Goal: Task Accomplishment & Management: Manage account settings

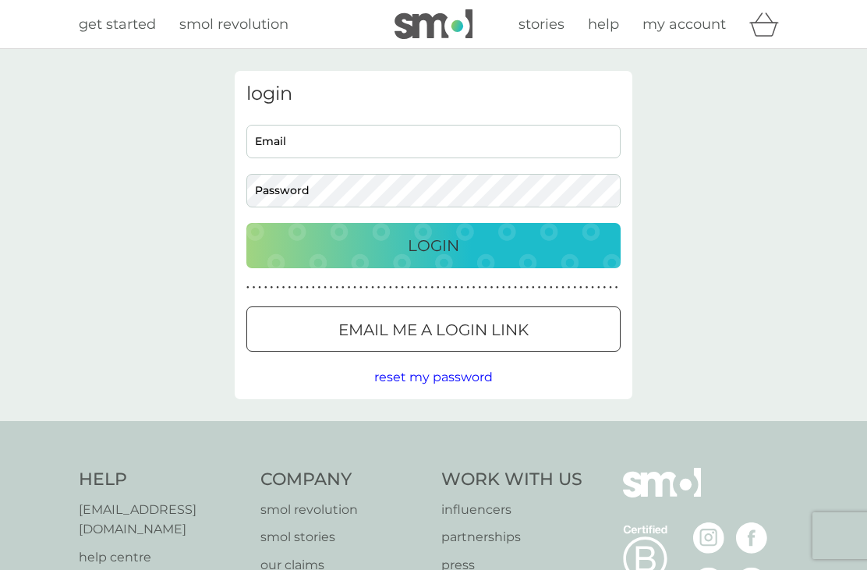
click at [396, 140] on input "Email" at bounding box center [433, 142] width 374 height 34
type input "[PERSON_NAME][EMAIL_ADDRESS][PERSON_NAME][DOMAIN_NAME]"
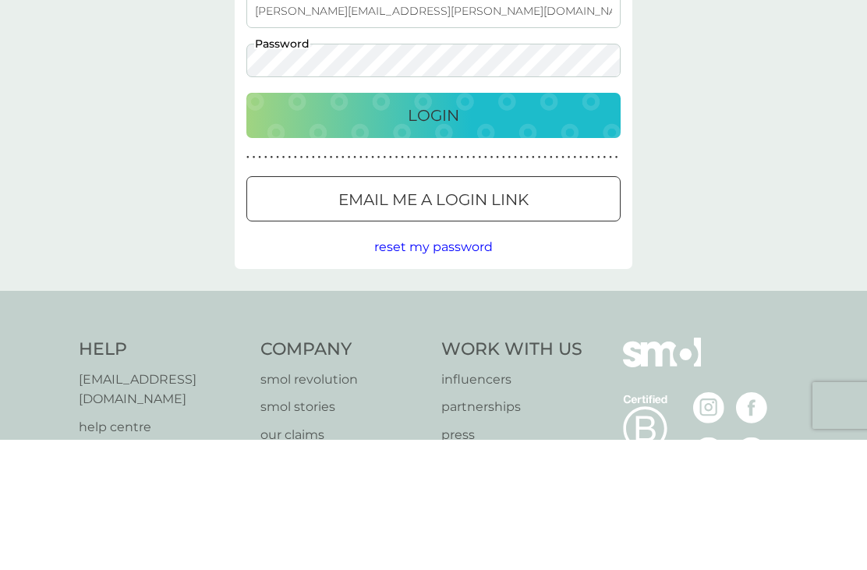
click at [431, 370] on span "reset my password" at bounding box center [433, 377] width 119 height 15
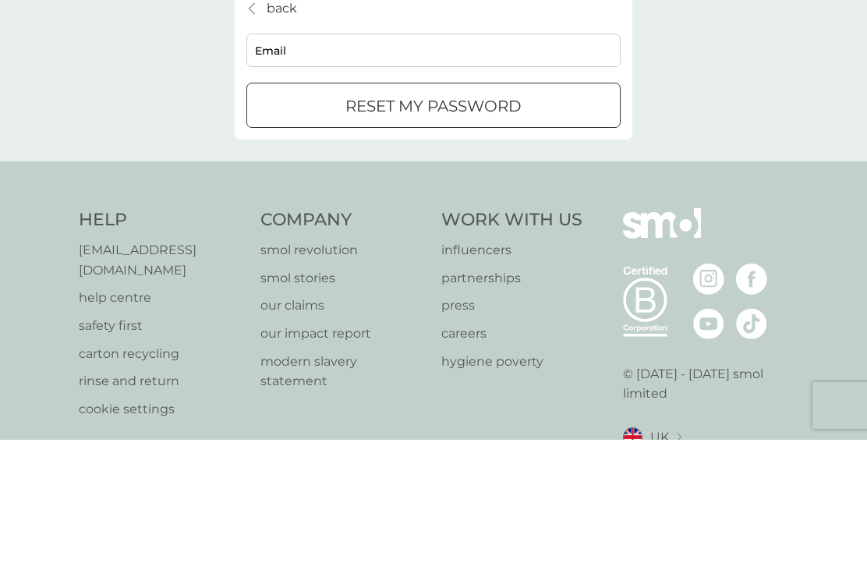
scroll to position [20, 0]
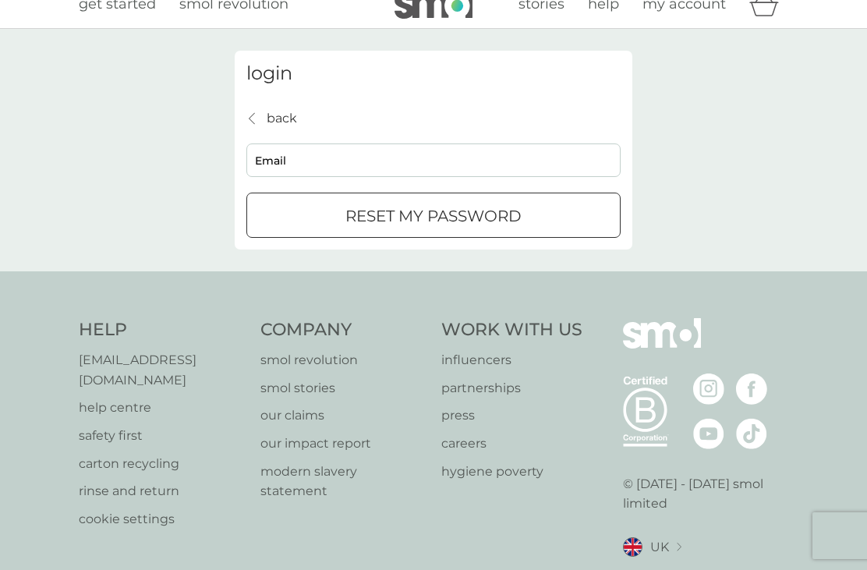
click at [345, 166] on input "Email" at bounding box center [433, 161] width 374 height 34
type input "kiranpal.riyat@gmail.com"
click at [487, 205] on p "reset my password" at bounding box center [433, 216] width 176 height 25
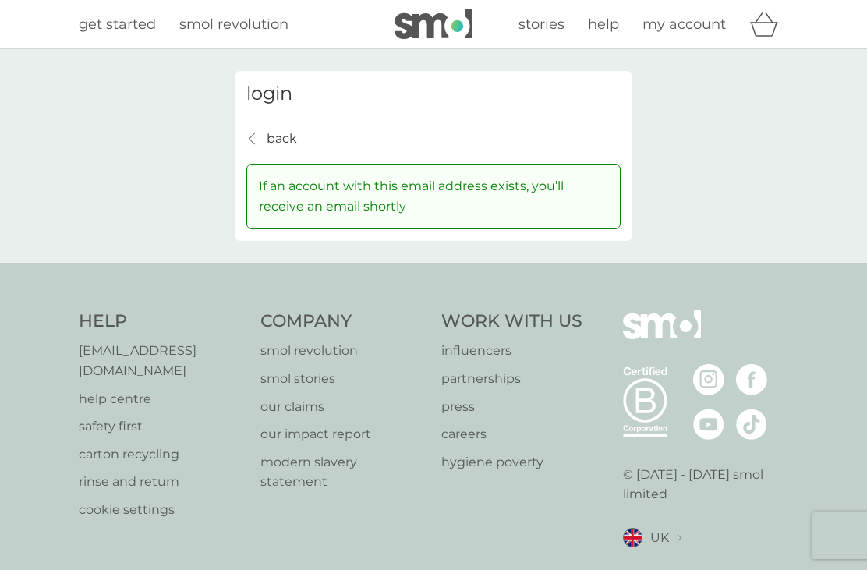
click at [274, 142] on p "back" at bounding box center [282, 139] width 30 height 20
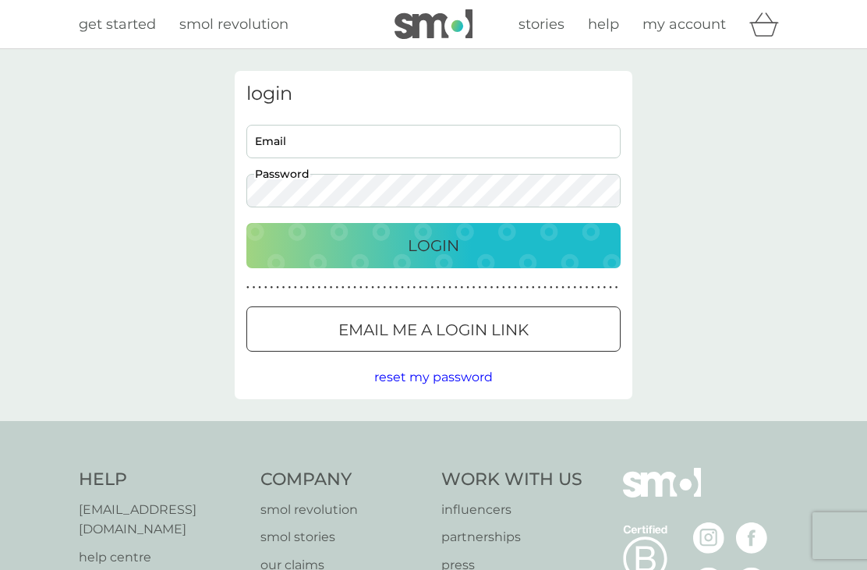
click at [323, 146] on input "Email" at bounding box center [433, 142] width 374 height 34
type input "kiranpal.riyat@gmail.com"
click at [438, 246] on p "Login" at bounding box center [433, 245] width 51 height 25
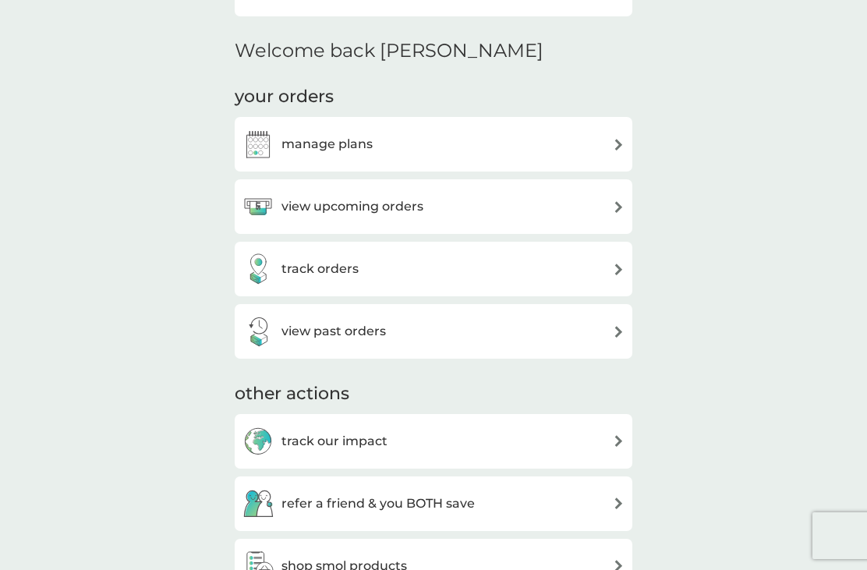
scroll to position [362, 0]
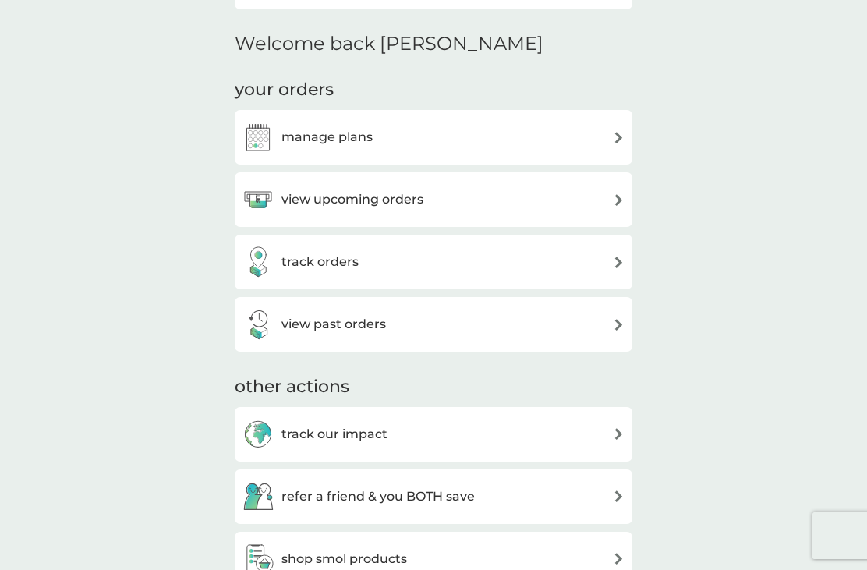
click at [454, 335] on div "view past orders" at bounding box center [434, 324] width 382 height 31
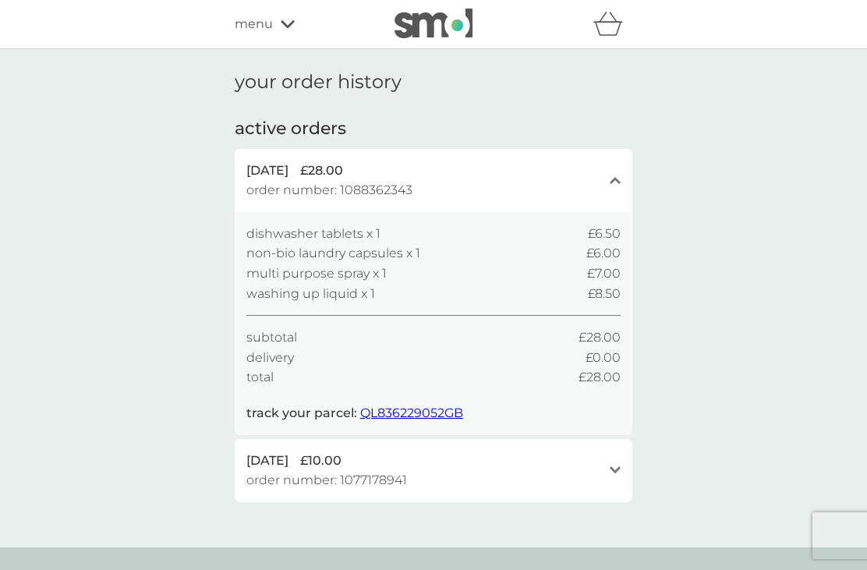
click at [290, 21] on icon at bounding box center [288, 23] width 14 height 9
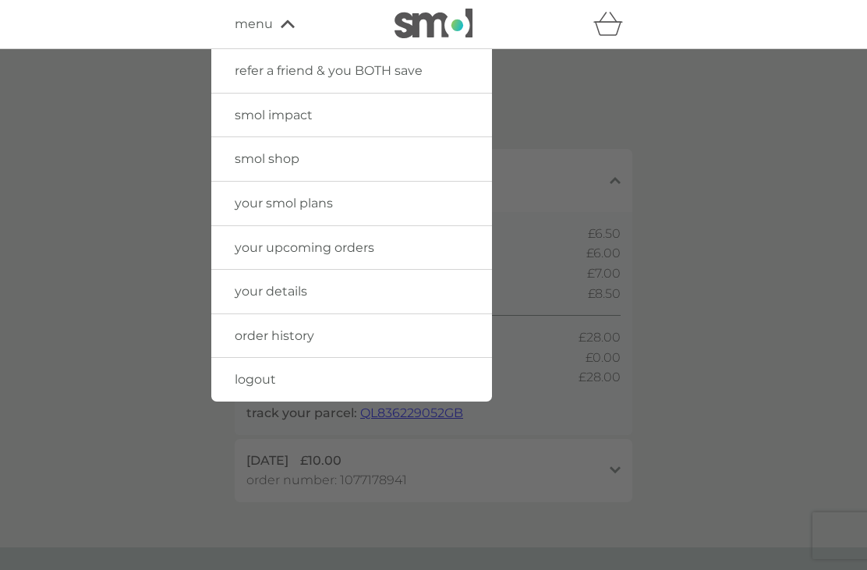
click at [360, 204] on link "your smol plans" at bounding box center [351, 204] width 281 height 44
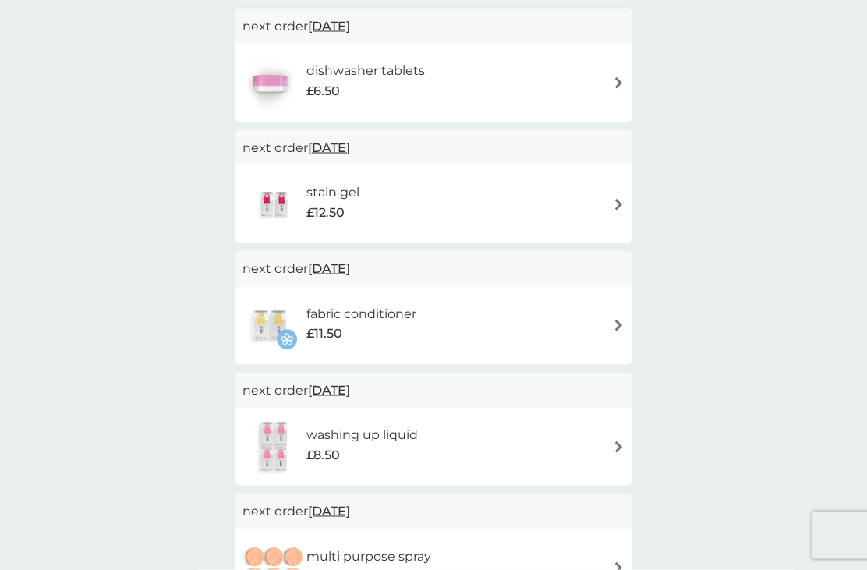
scroll to position [423, 0]
click at [551, 450] on div "washing up liquid £8.50" at bounding box center [434, 446] width 382 height 55
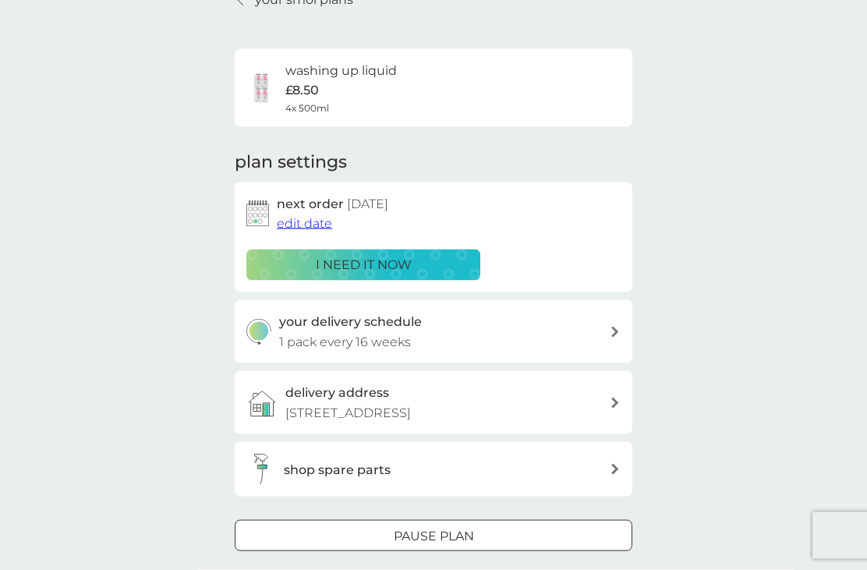
scroll to position [82, 0]
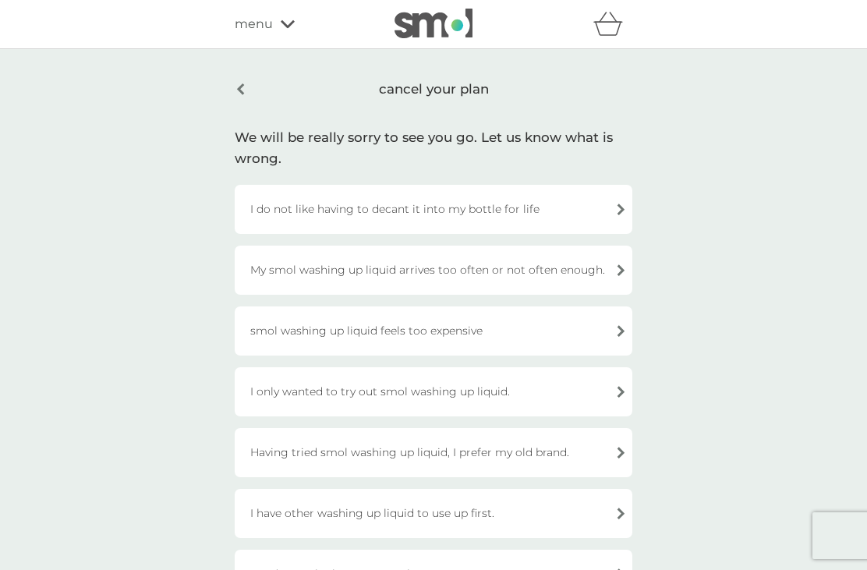
click at [239, 88] on div "cancel your plan" at bounding box center [434, 89] width 398 height 37
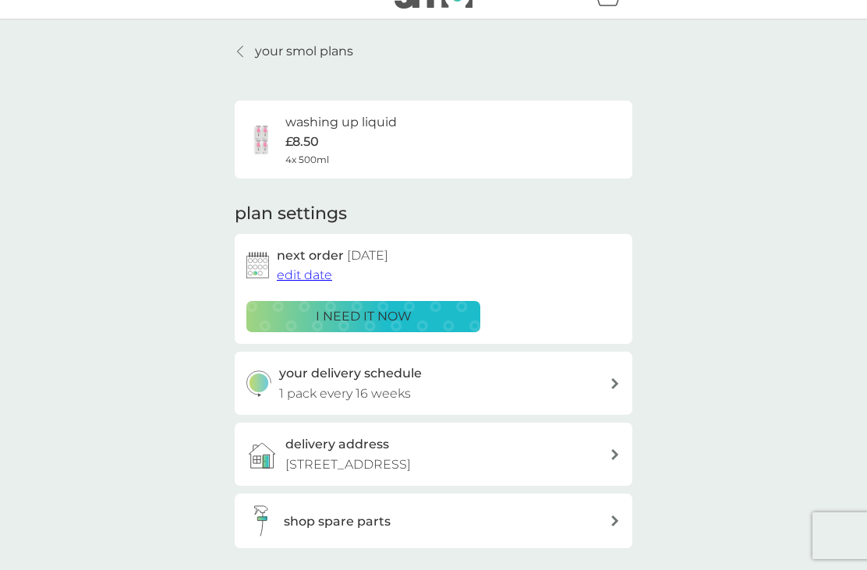
scroll to position [33, 0]
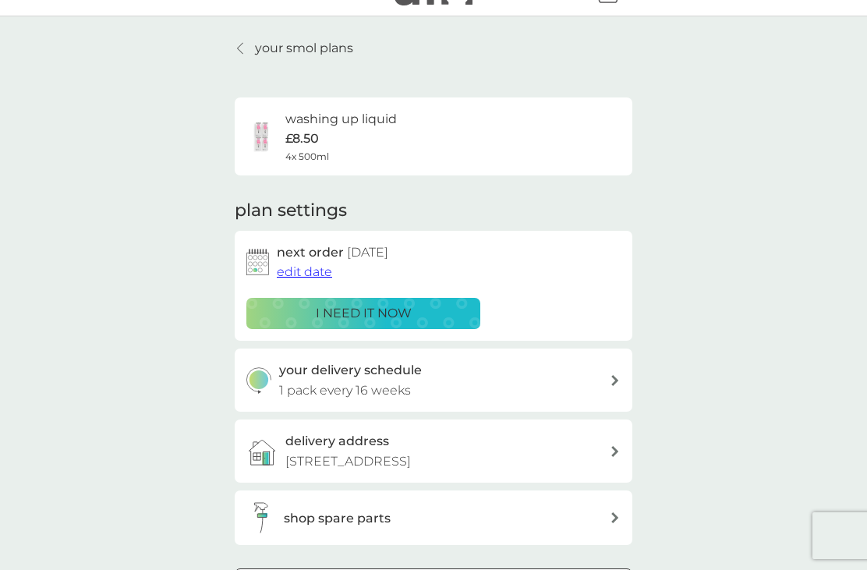
click at [246, 47] on div at bounding box center [241, 48] width 11 height 12
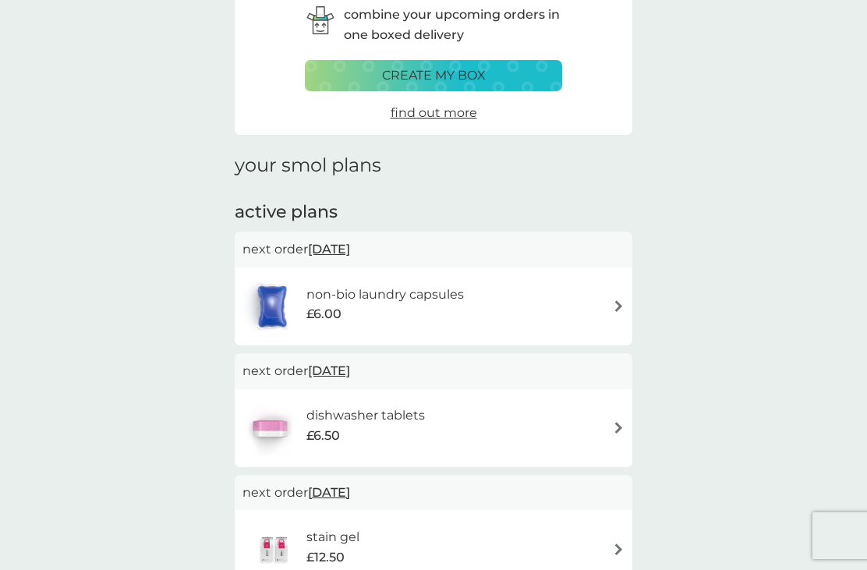
scroll to position [84, 0]
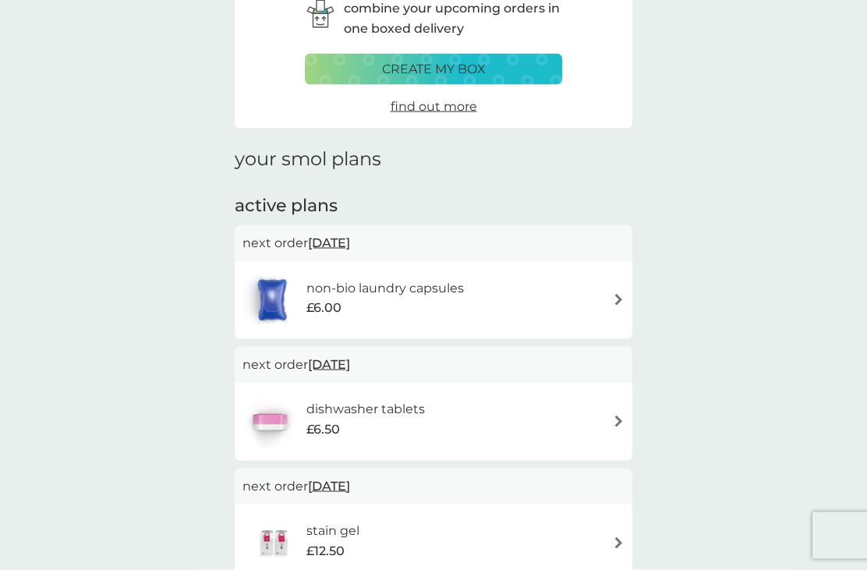
click at [470, 293] on div "non-bio laundry capsules £6.00" at bounding box center [393, 300] width 173 height 44
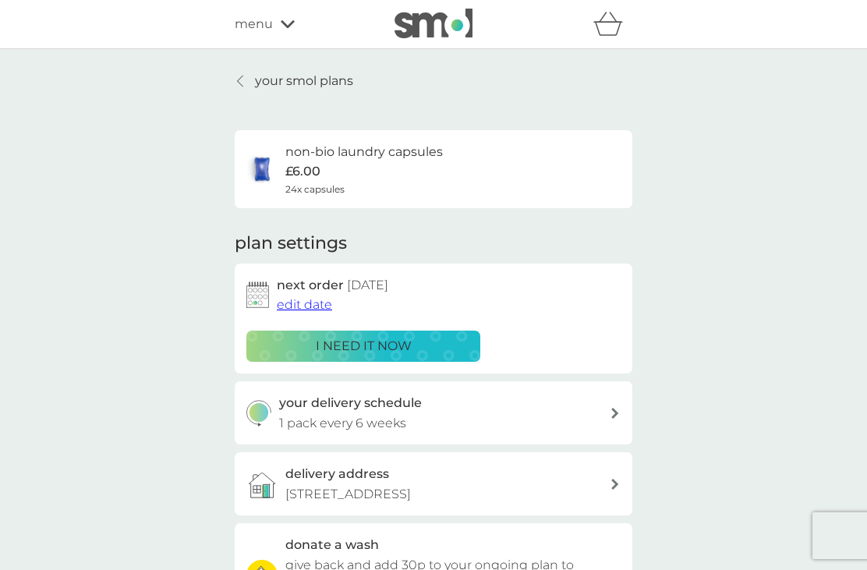
click at [247, 86] on link "your smol plans" at bounding box center [294, 81] width 119 height 20
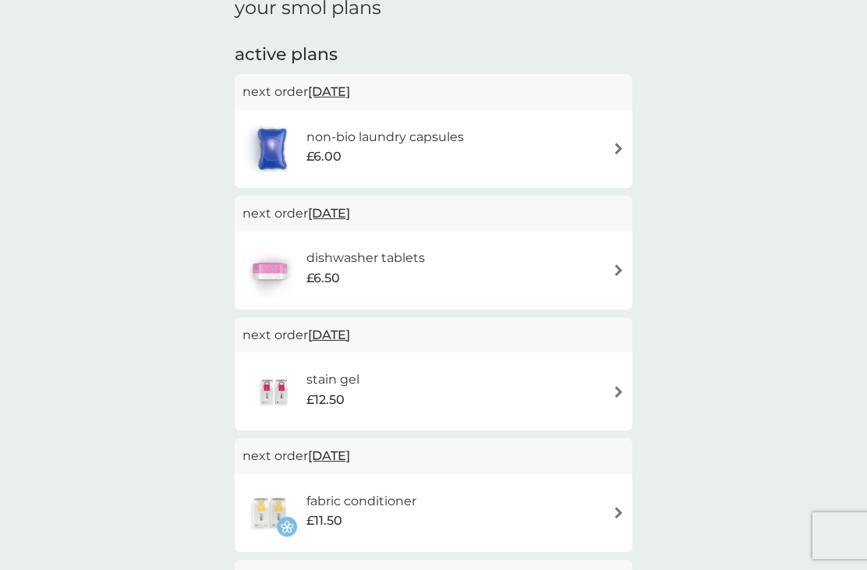
scroll to position [238, 0]
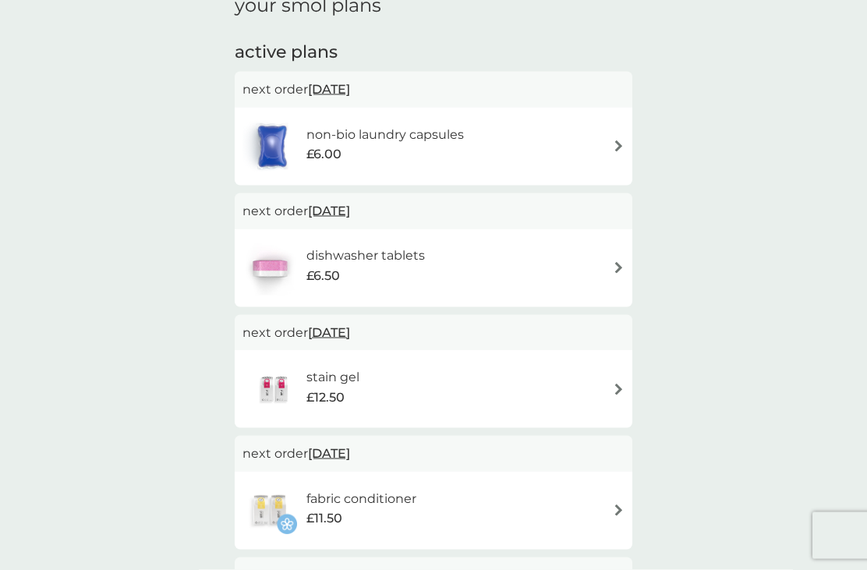
click at [494, 252] on div "dishwasher tablets £6.50" at bounding box center [434, 268] width 382 height 55
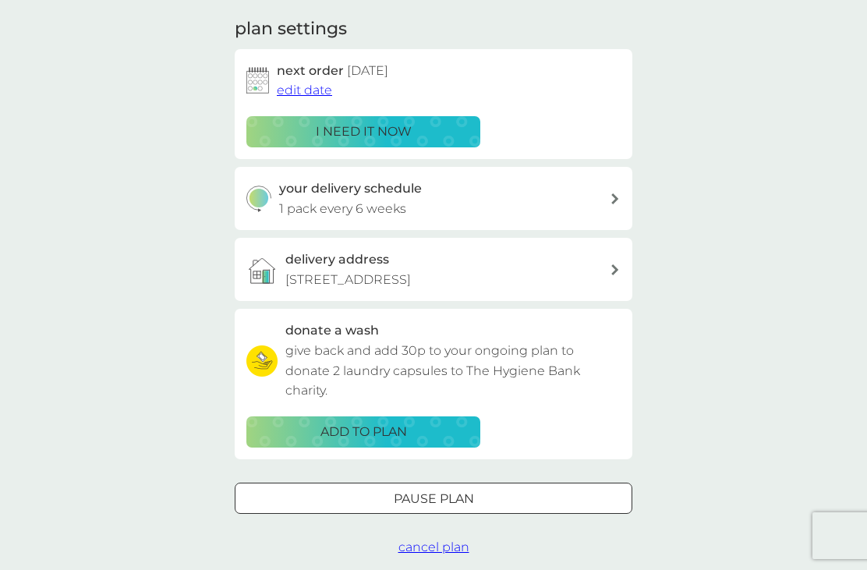
scroll to position [208, 0]
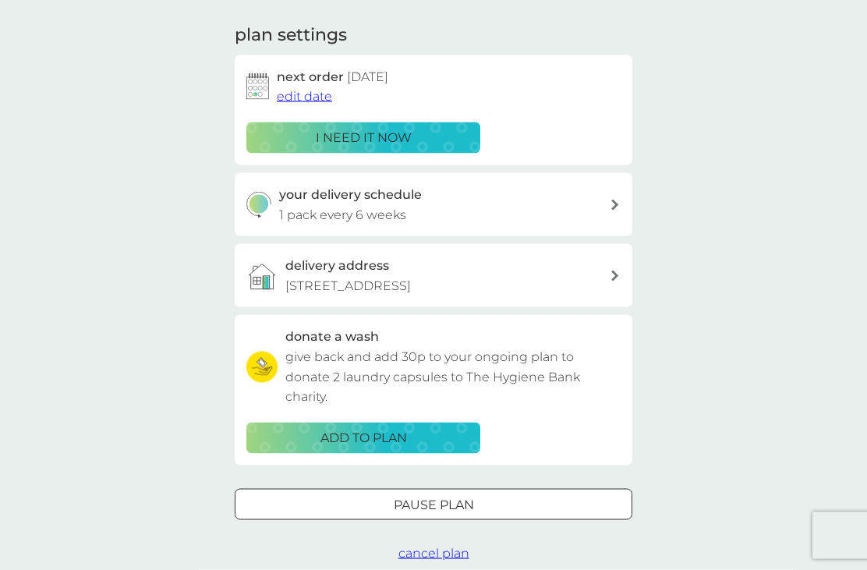
click at [443, 546] on span "cancel plan" at bounding box center [434, 553] width 71 height 15
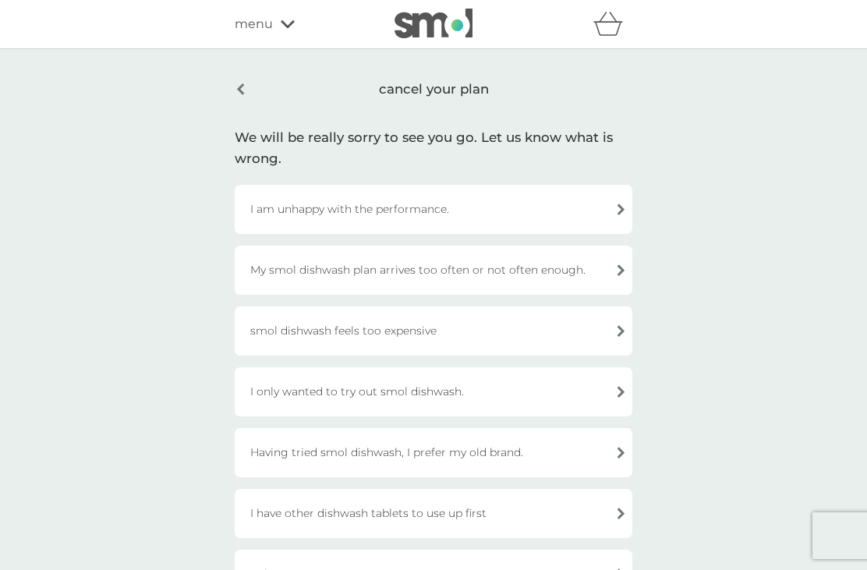
click at [246, 97] on div "cancel your plan" at bounding box center [434, 89] width 398 height 37
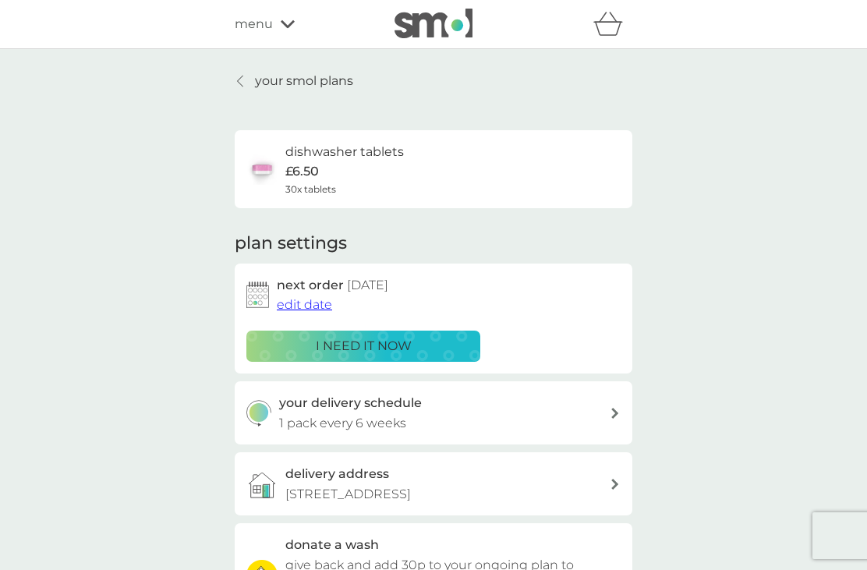
click at [244, 77] on div at bounding box center [241, 81] width 11 height 12
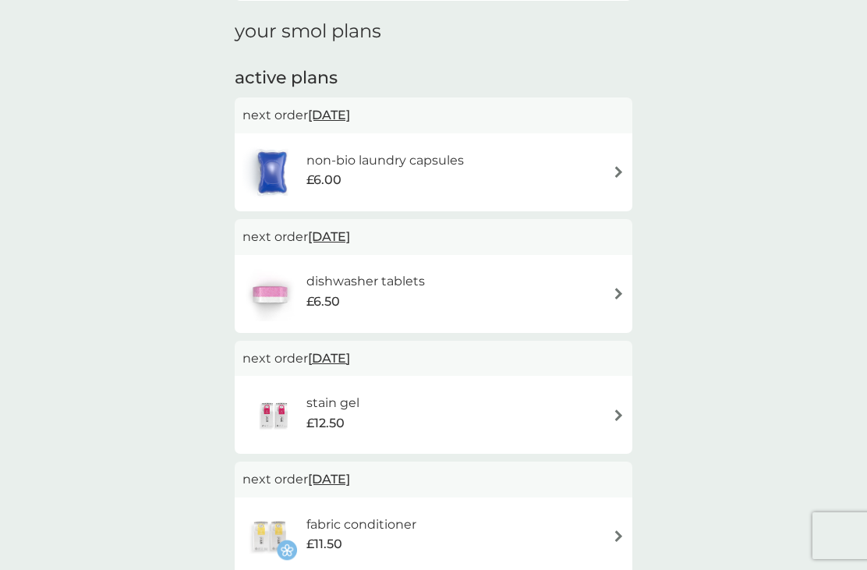
scroll to position [213, 0]
click at [471, 278] on div "dishwasher tablets £6.50" at bounding box center [434, 293] width 382 height 55
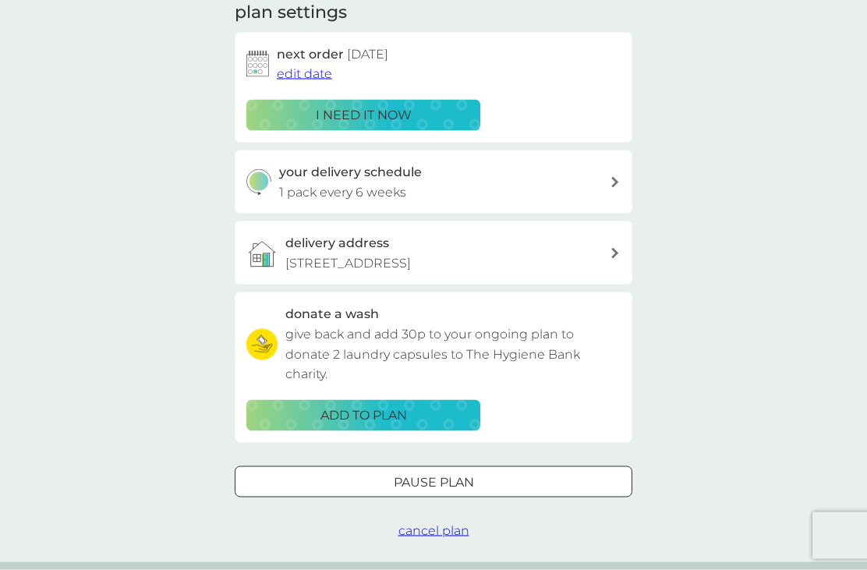
scroll to position [231, 0]
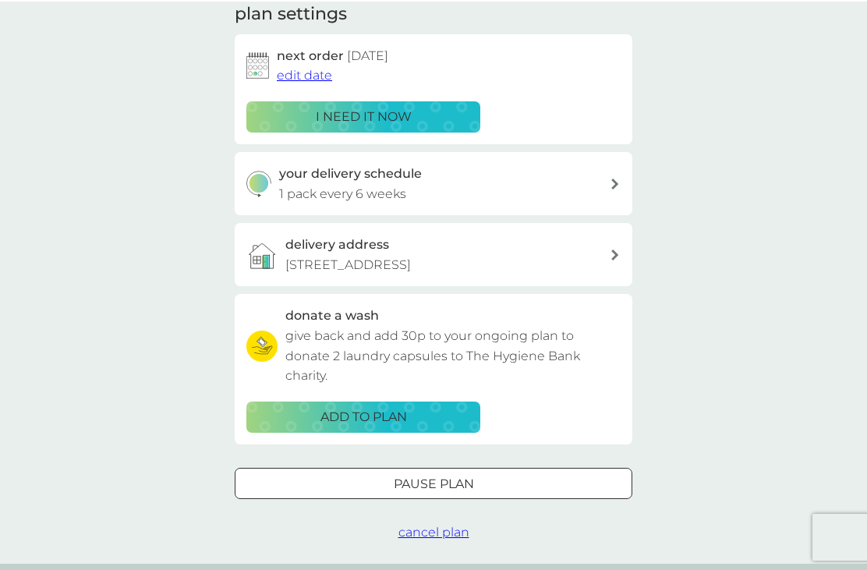
click at [435, 527] on span "cancel plan" at bounding box center [434, 530] width 71 height 15
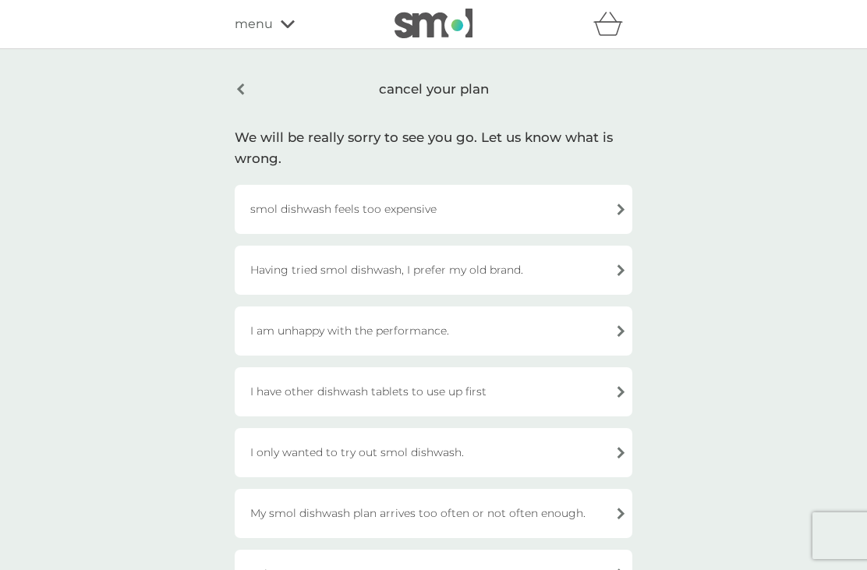
click at [245, 91] on div "cancel your plan" at bounding box center [434, 89] width 398 height 37
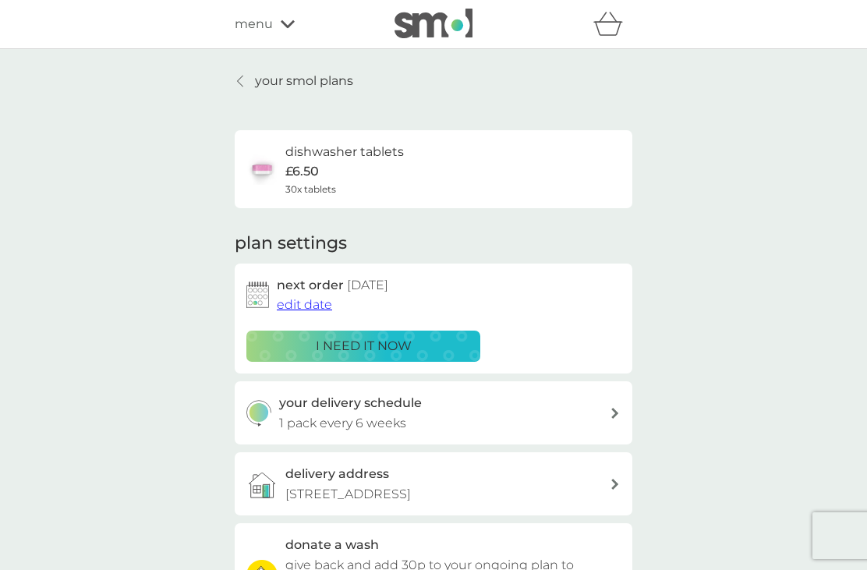
click at [242, 80] on icon at bounding box center [240, 81] width 6 height 12
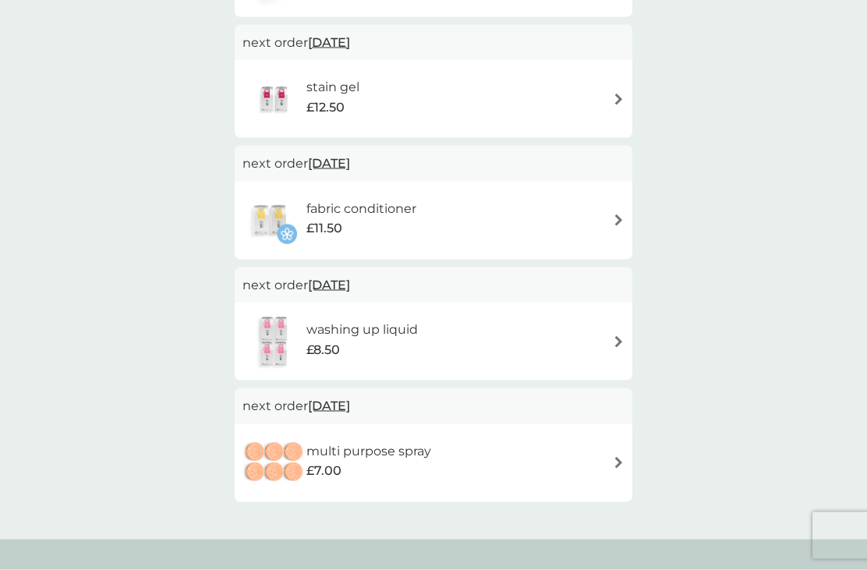
scroll to position [529, 0]
click at [508, 435] on div "multi purpose spray £7.00" at bounding box center [434, 462] width 382 height 55
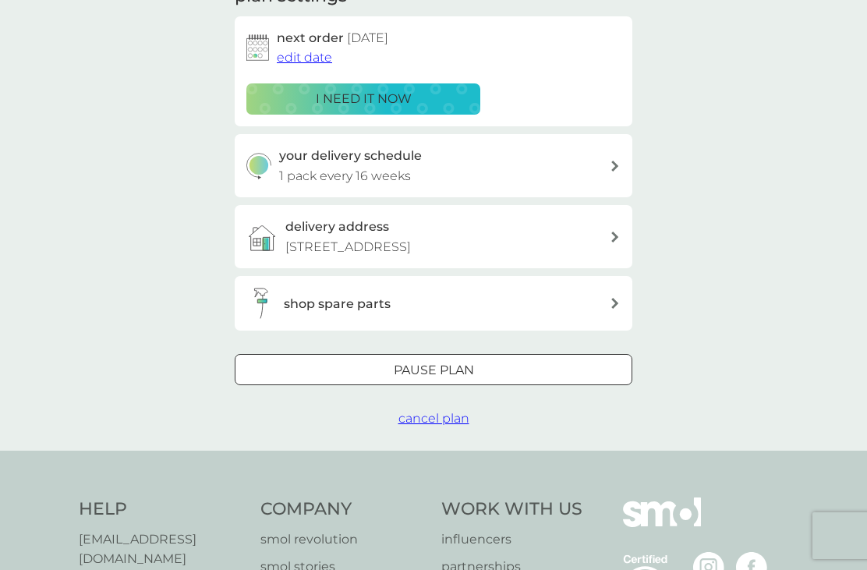
scroll to position [271, 0]
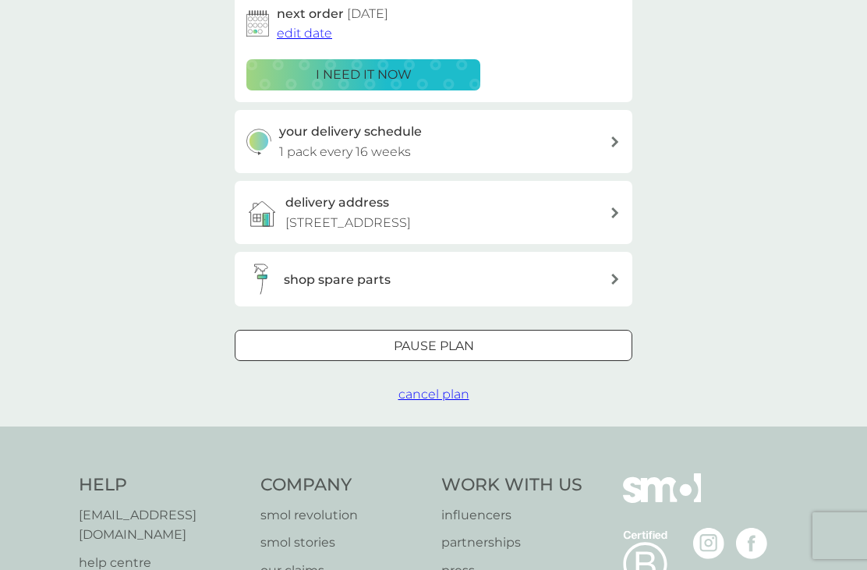
click at [442, 387] on span "cancel plan" at bounding box center [434, 394] width 71 height 15
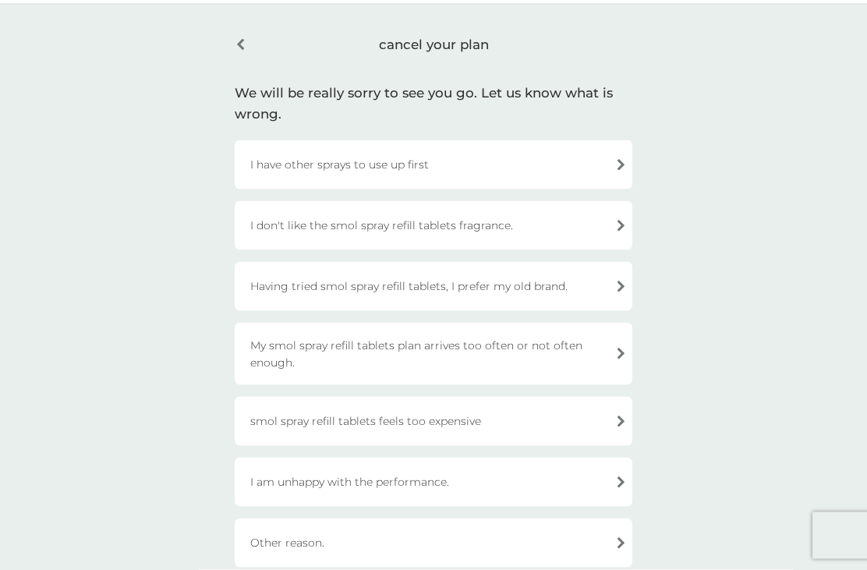
scroll to position [44, 0]
click at [528, 545] on div "Other reason." at bounding box center [434, 543] width 398 height 49
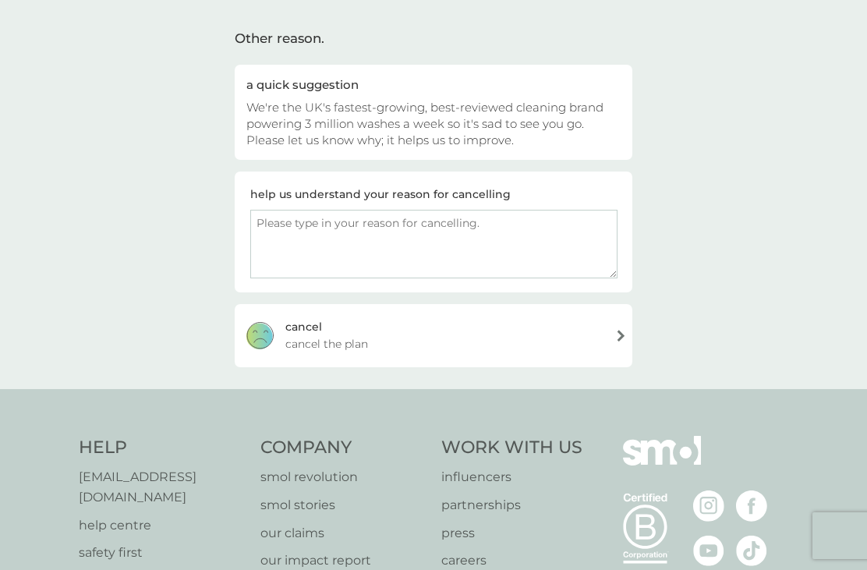
scroll to position [99, 0]
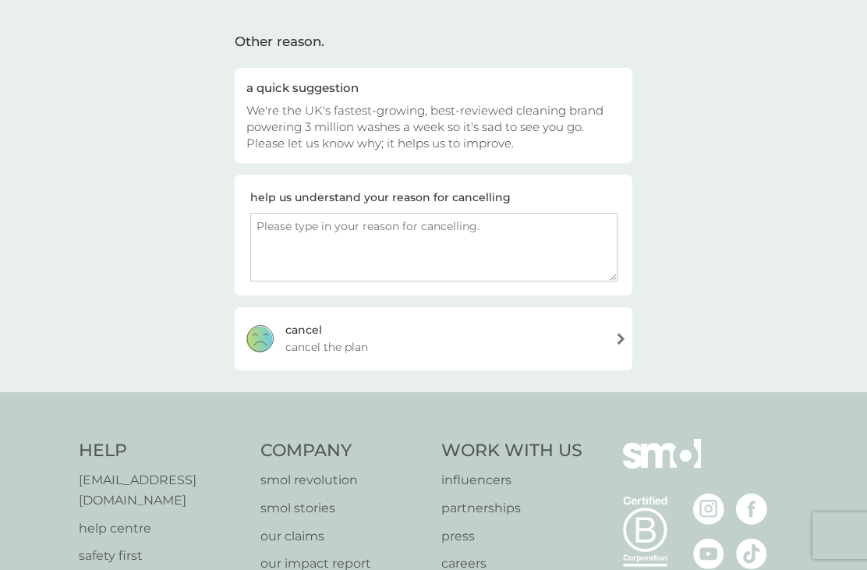
click at [541, 344] on div "cancel cancel the plan" at bounding box center [434, 338] width 398 height 62
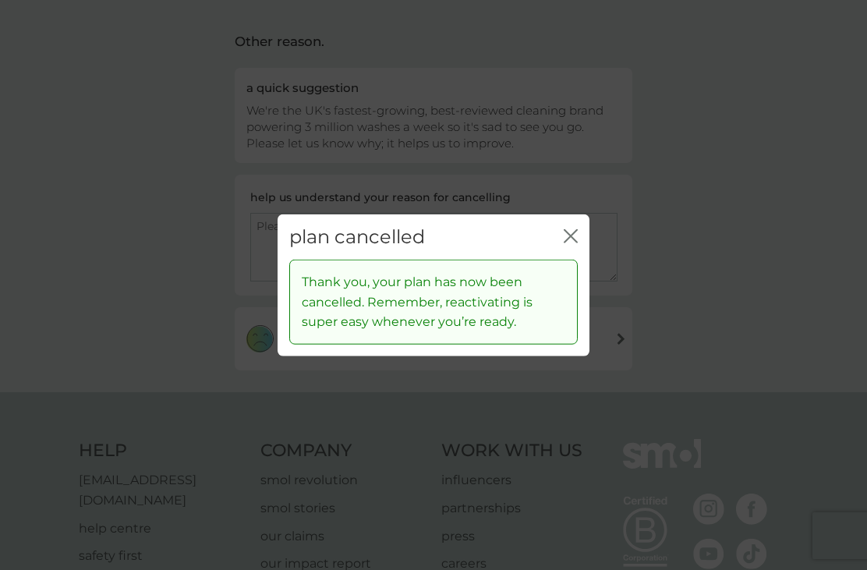
click at [568, 242] on icon "close" at bounding box center [568, 235] width 6 height 12
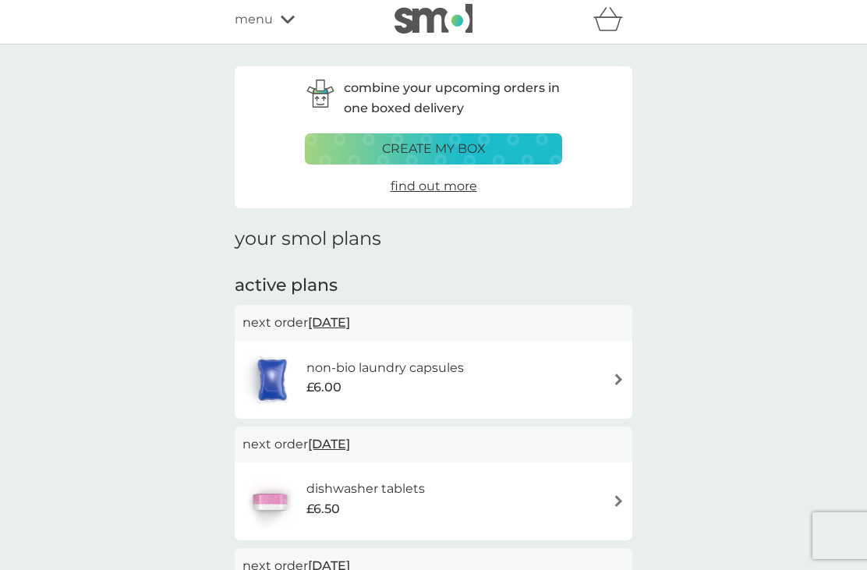
scroll to position [9, 0]
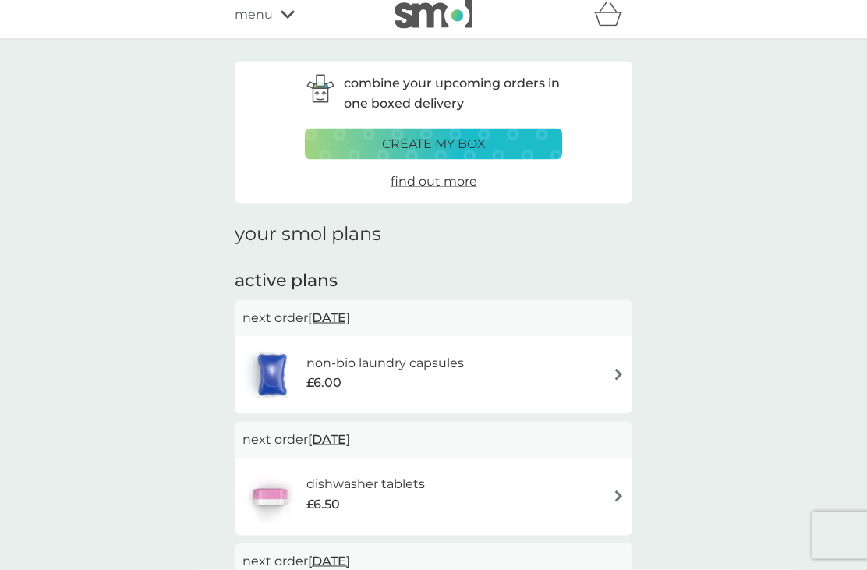
click at [492, 480] on div "dishwasher tablets £6.50" at bounding box center [434, 496] width 382 height 55
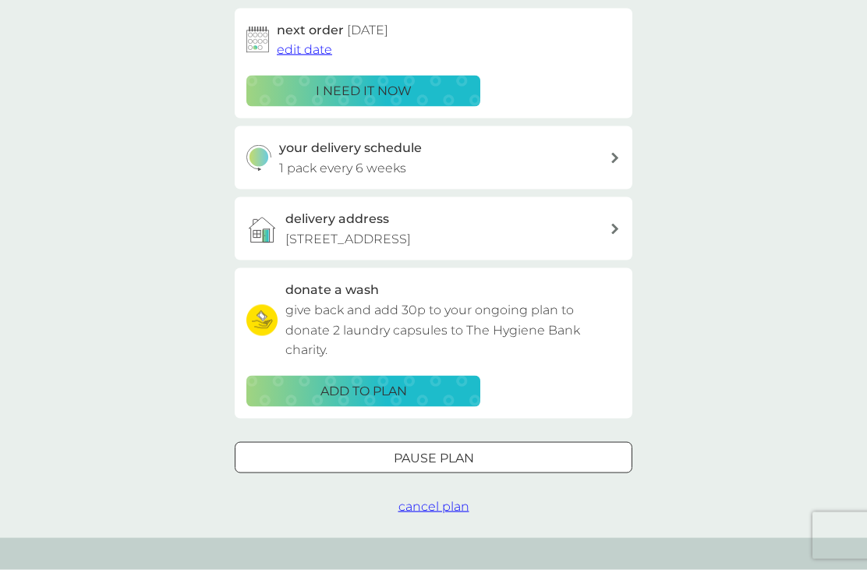
scroll to position [260, 0]
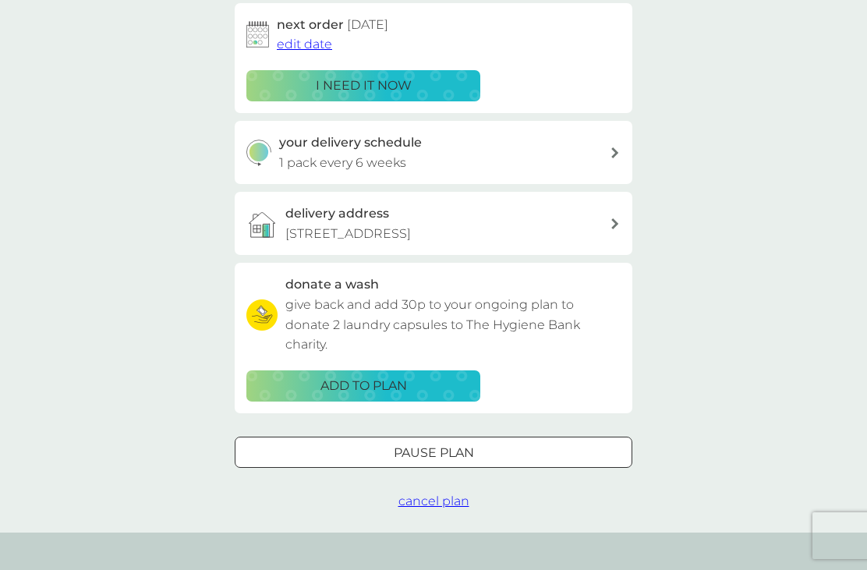
click at [441, 494] on span "cancel plan" at bounding box center [434, 501] width 71 height 15
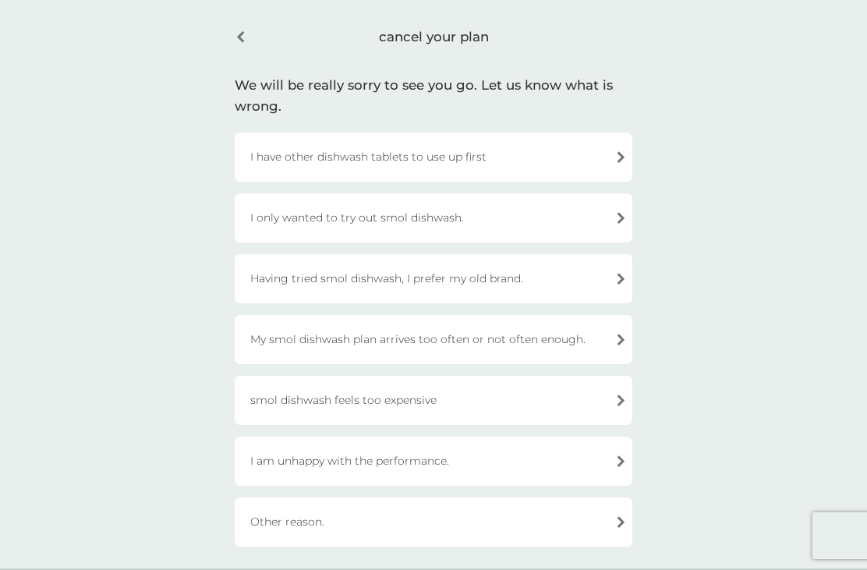
scroll to position [52, 0]
click at [496, 157] on div "I have other dishwash tablets to use up first" at bounding box center [434, 157] width 398 height 49
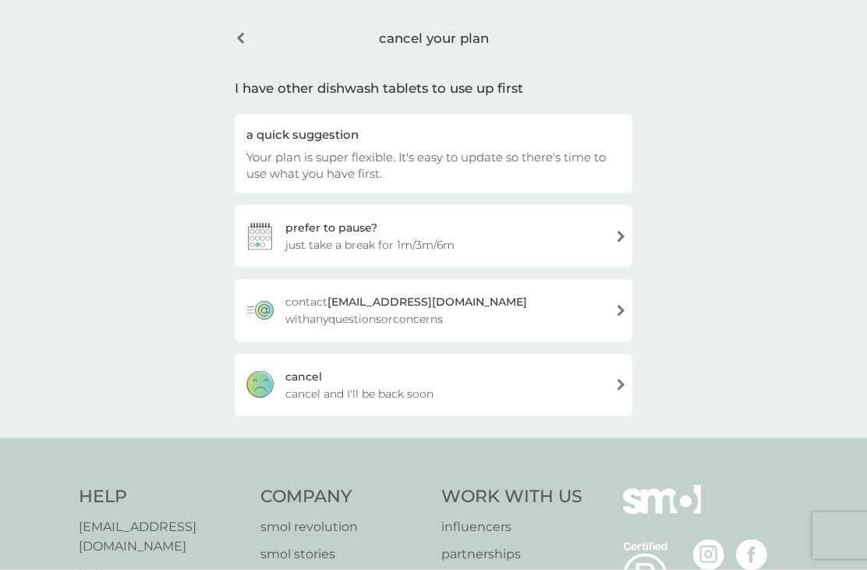
scroll to position [53, 0]
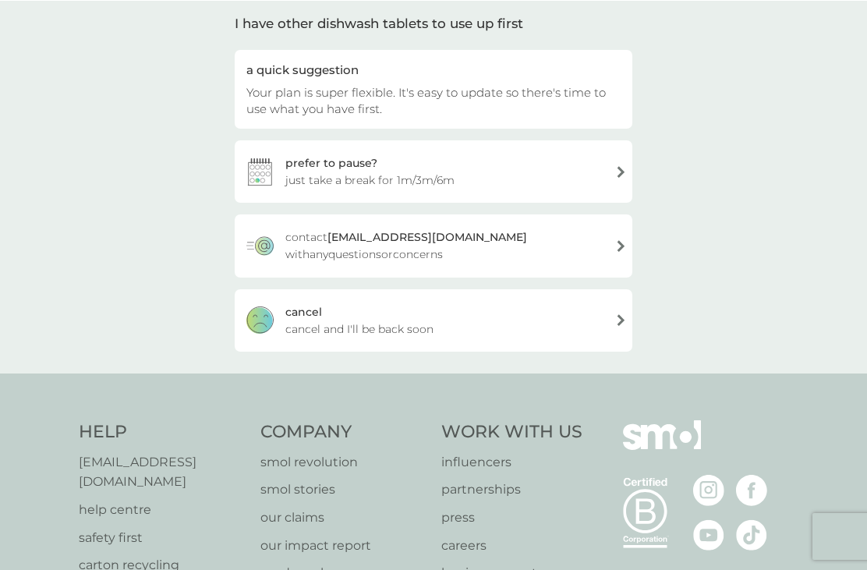
click at [421, 324] on span "cancel and I'll be back soon" at bounding box center [359, 328] width 148 height 17
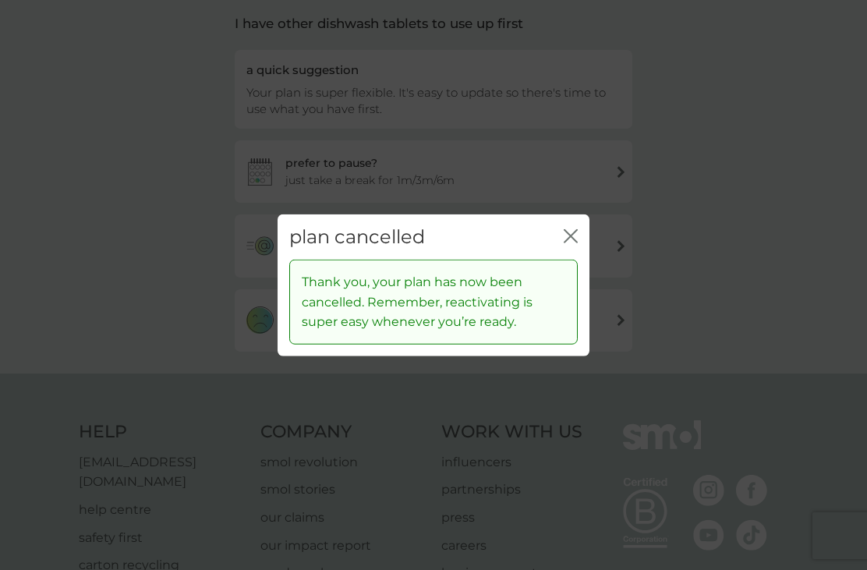
click at [577, 243] on icon "close" at bounding box center [571, 236] width 14 height 14
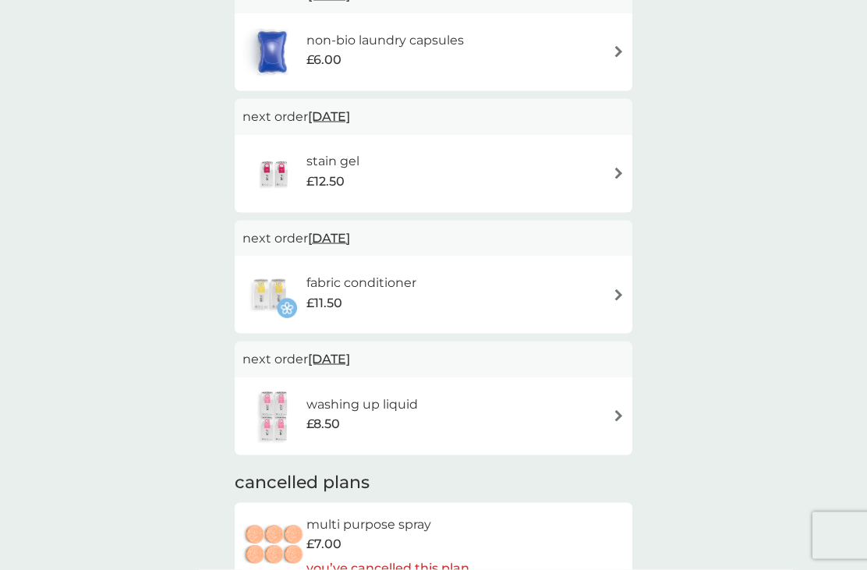
scroll to position [332, 0]
click at [507, 403] on div "washing up liquid £8.50" at bounding box center [434, 416] width 382 height 55
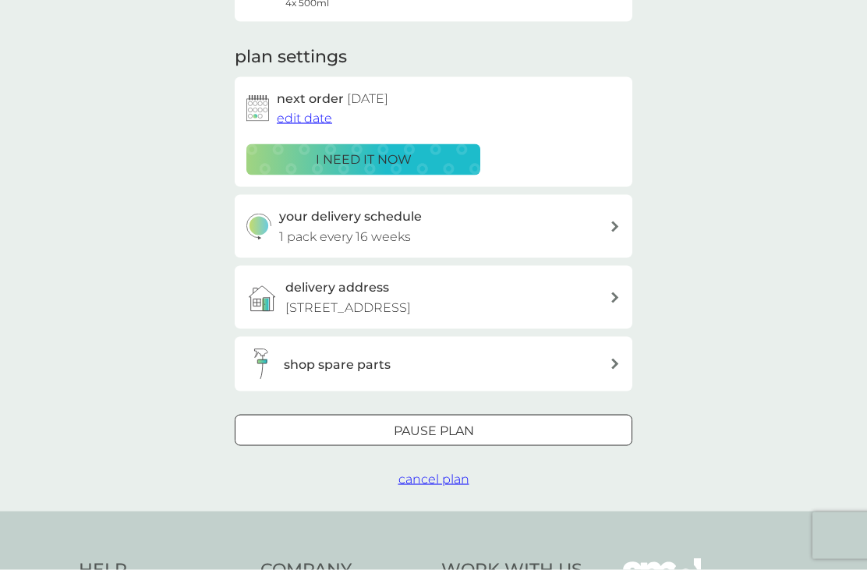
scroll to position [236, 0]
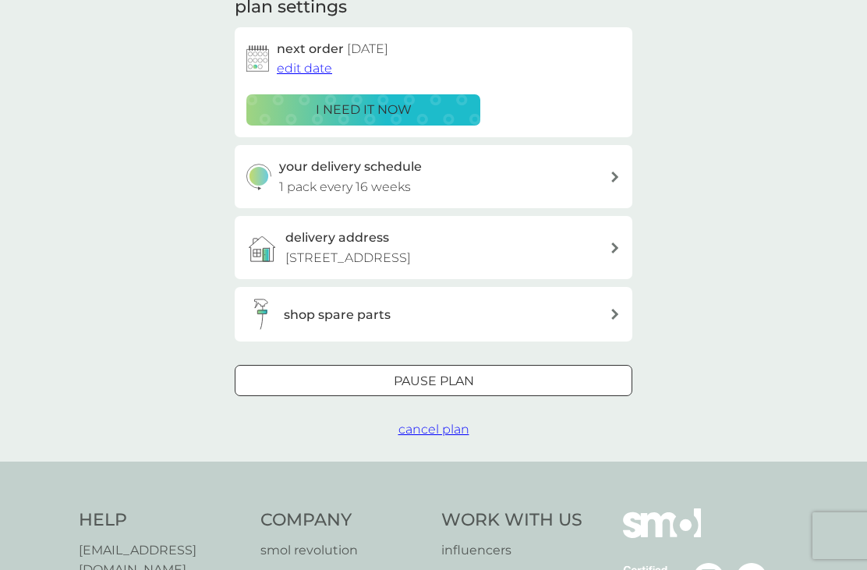
click at [440, 423] on span "cancel plan" at bounding box center [434, 429] width 71 height 15
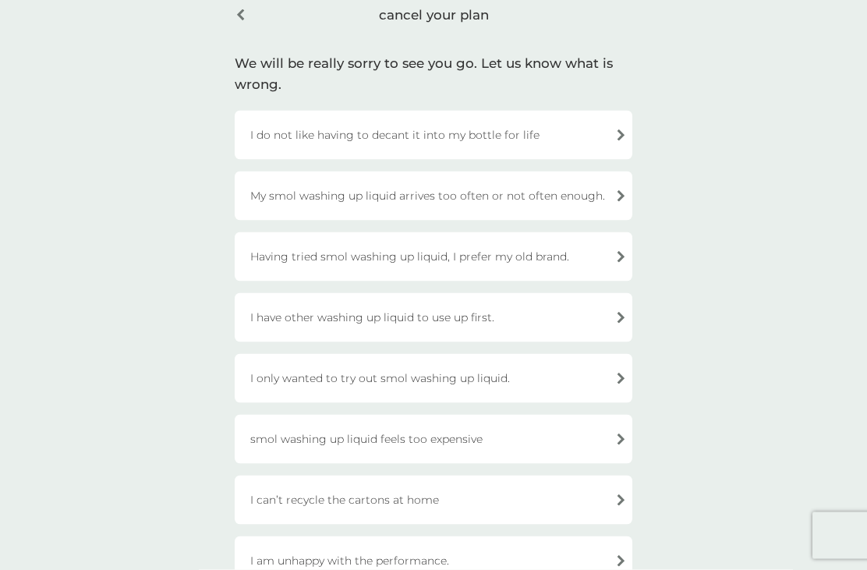
scroll to position [75, 0]
click at [541, 310] on div "I have other washing up liquid to use up first." at bounding box center [434, 316] width 398 height 49
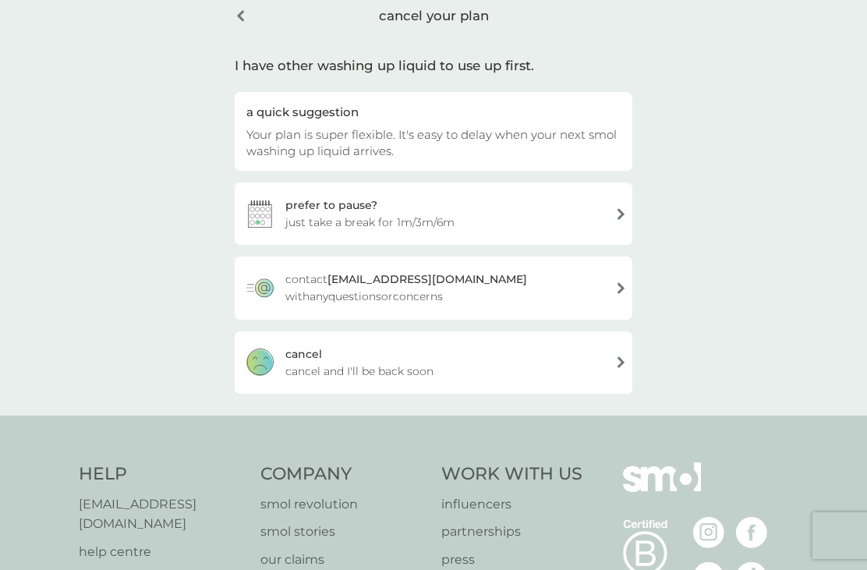
click at [351, 370] on span "cancel and I'll be back soon" at bounding box center [359, 371] width 148 height 17
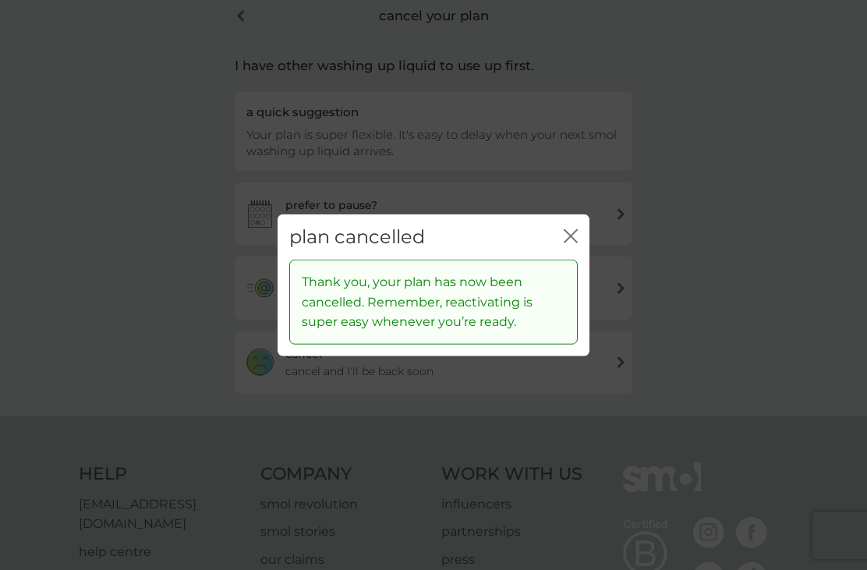
click at [569, 243] on icon "close" at bounding box center [571, 236] width 14 height 14
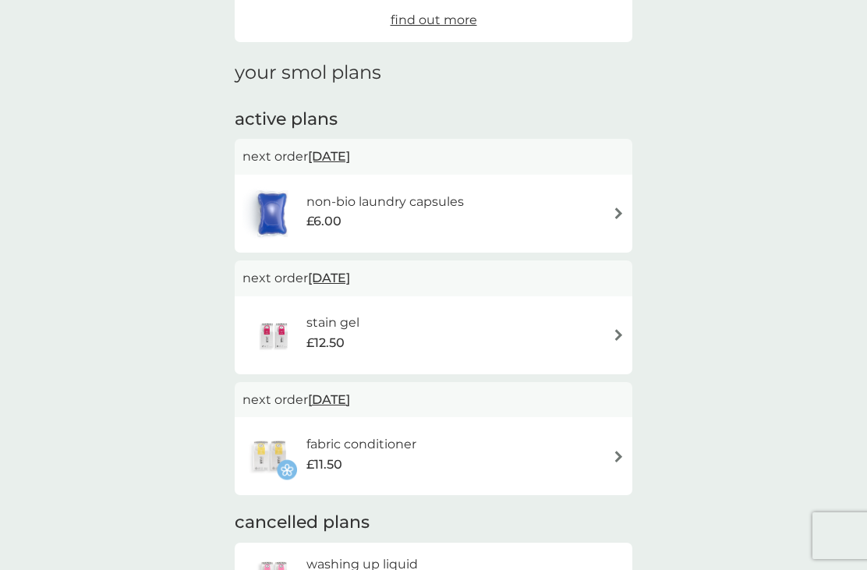
scroll to position [170, 0]
click at [426, 419] on div "fabric conditioner £11.50" at bounding box center [434, 457] width 398 height 78
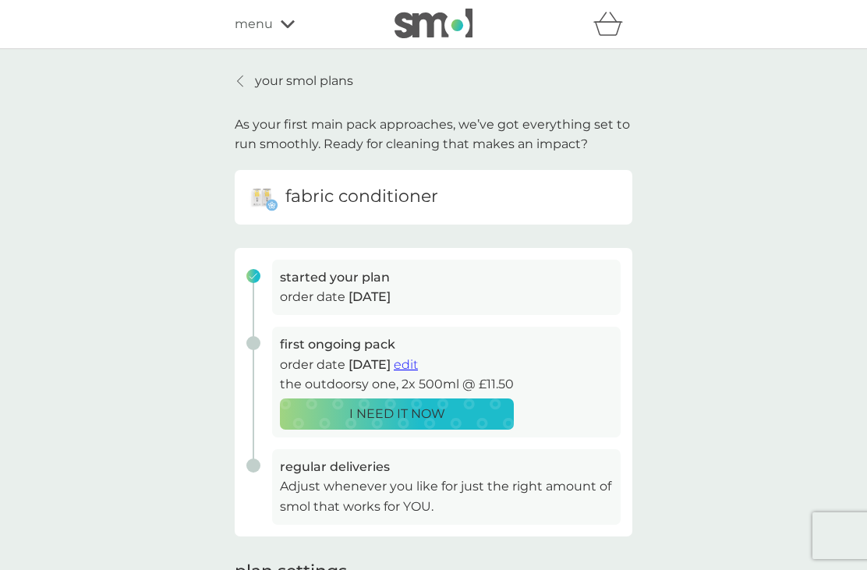
click at [247, 76] on link "your smol plans" at bounding box center [294, 81] width 119 height 20
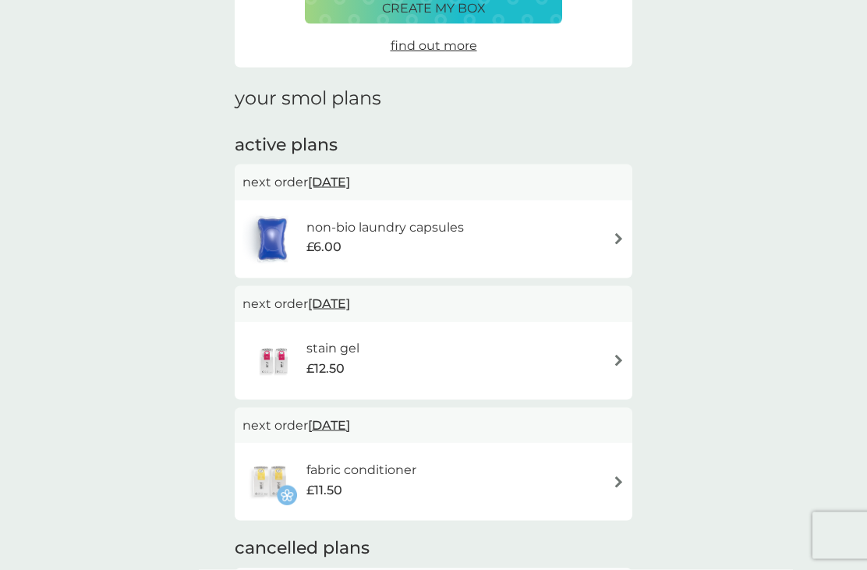
scroll to position [145, 0]
click at [347, 480] on div "£11.50" at bounding box center [362, 490] width 110 height 20
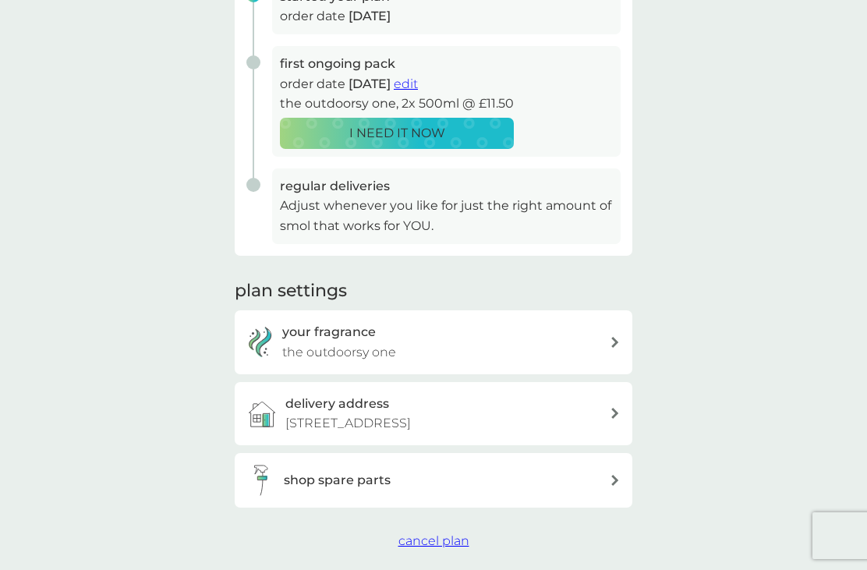
scroll to position [280, 0]
click at [440, 535] on span "cancel plan" at bounding box center [434, 541] width 71 height 15
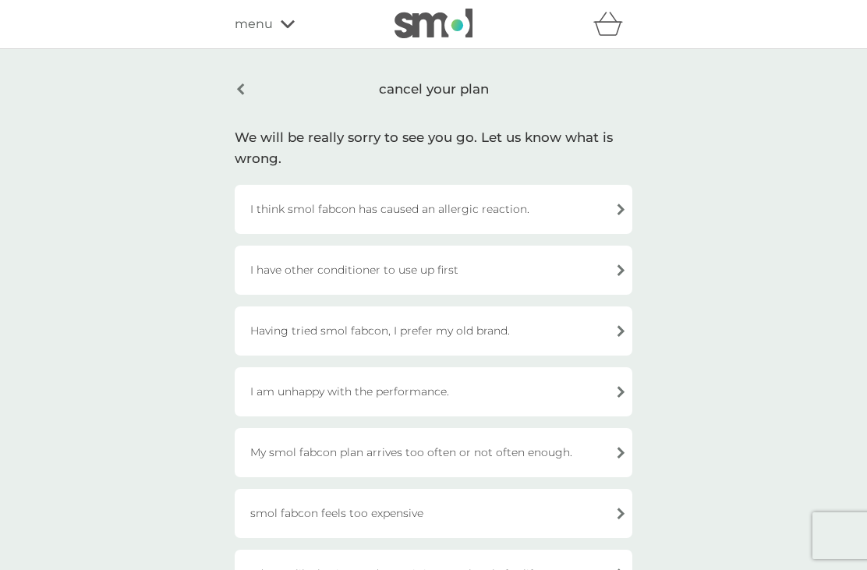
click at [579, 275] on div "I have other conditioner to use up first" at bounding box center [434, 270] width 398 height 49
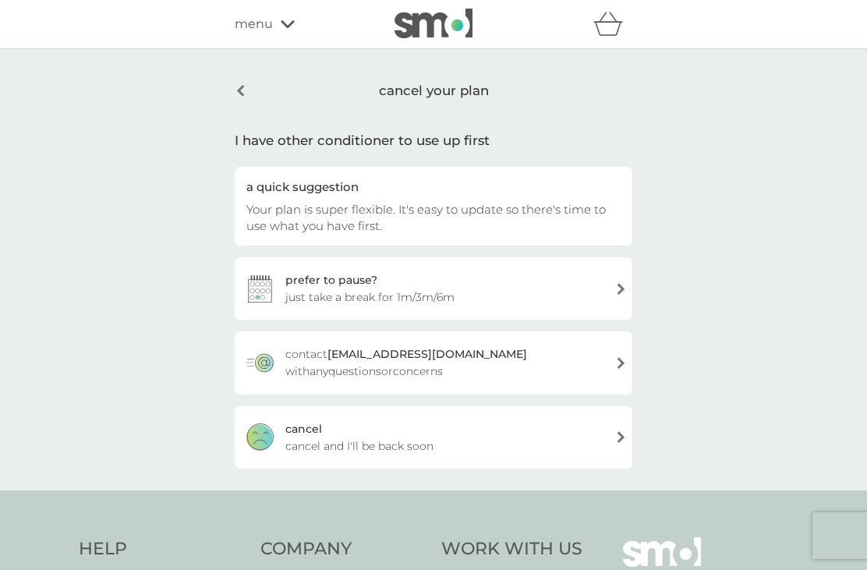
click at [483, 451] on div "cancel cancel and I'll be back soon" at bounding box center [434, 437] width 398 height 62
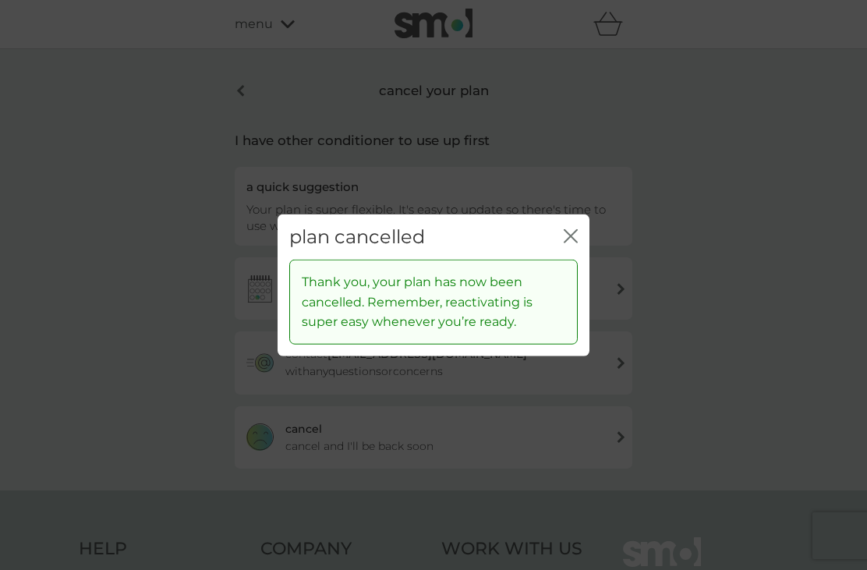
click at [573, 243] on icon "close" at bounding box center [571, 236] width 14 height 14
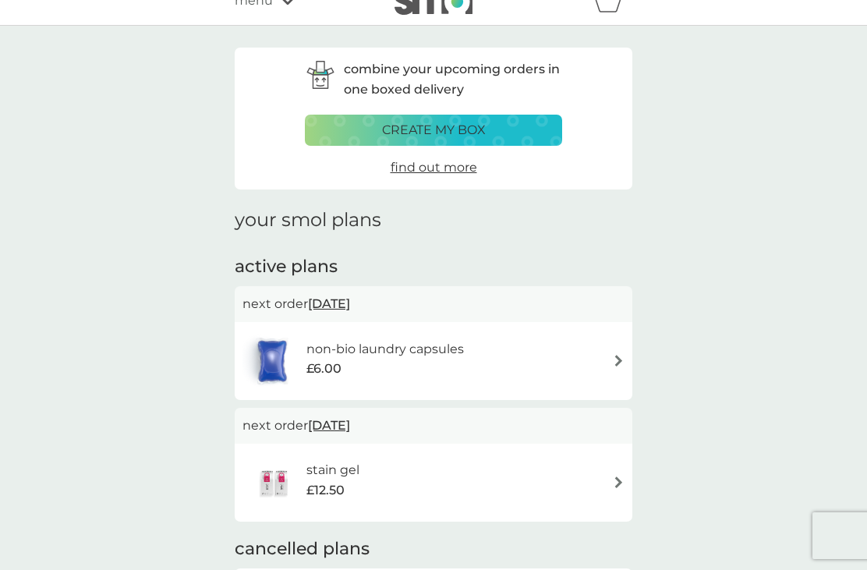
scroll to position [24, 0]
click at [456, 129] on p "create my box" at bounding box center [434, 129] width 104 height 20
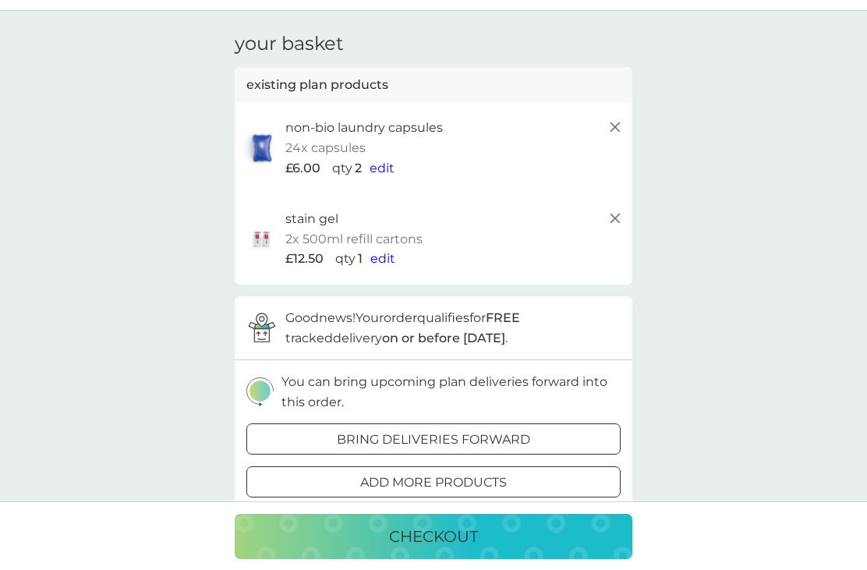
scroll to position [45, 0]
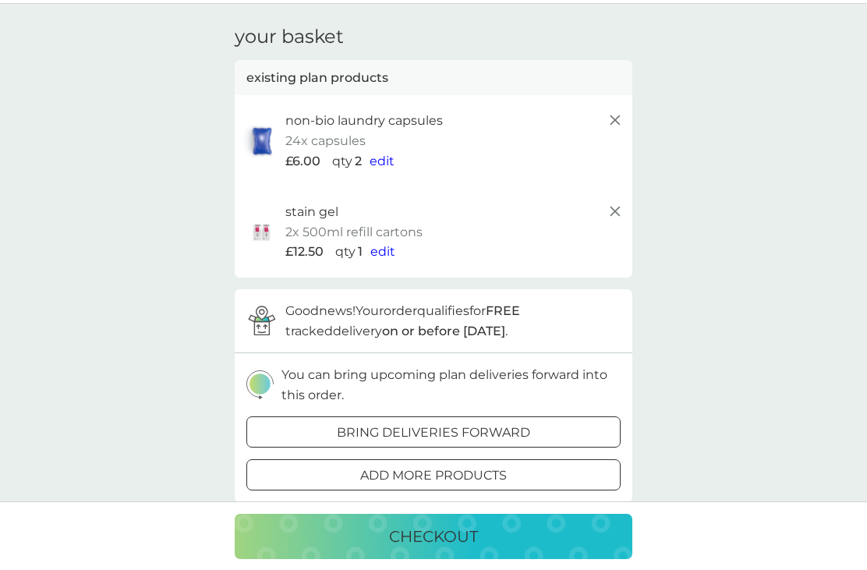
click at [411, 224] on p "2x 500ml refill cartons" at bounding box center [353, 232] width 137 height 20
click at [381, 255] on span "edit" at bounding box center [382, 251] width 25 height 15
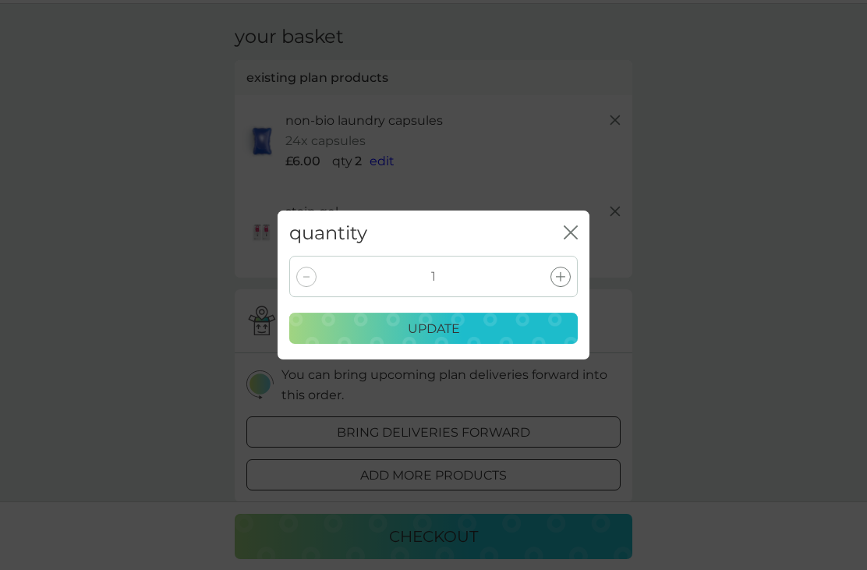
click at [437, 331] on p "update" at bounding box center [434, 329] width 52 height 20
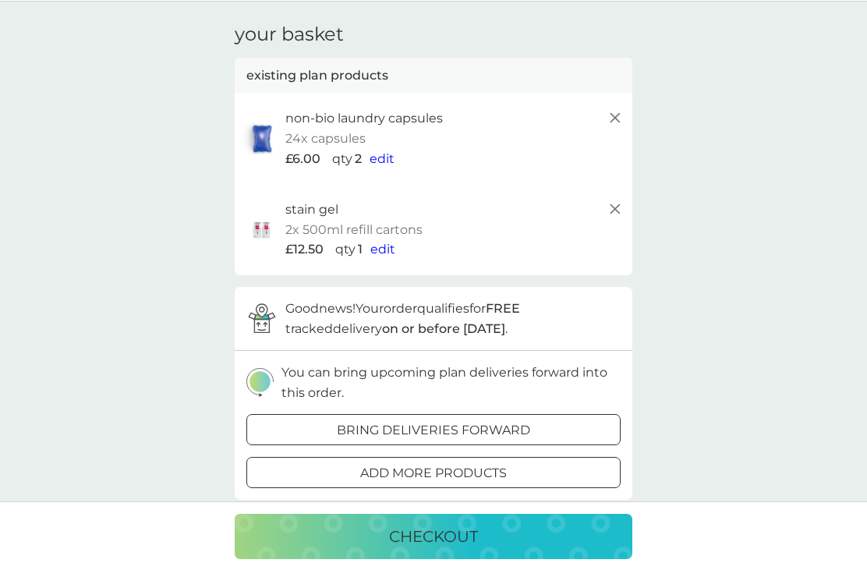
scroll to position [58, 0]
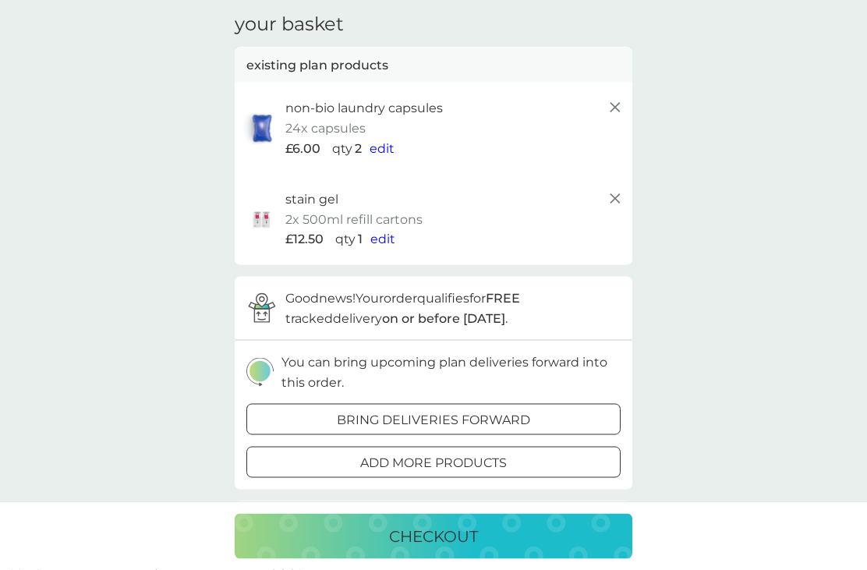
click at [272, 366] on img at bounding box center [259, 372] width 27 height 29
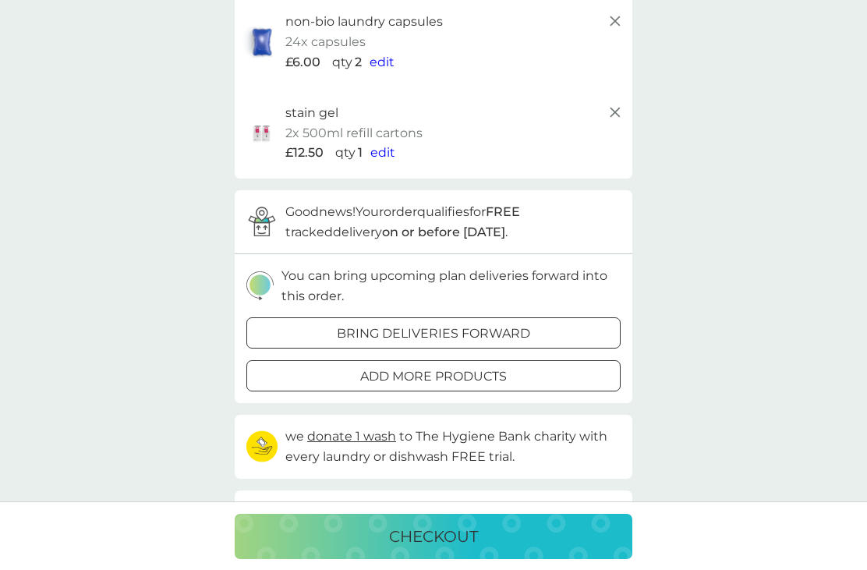
scroll to position [0, 0]
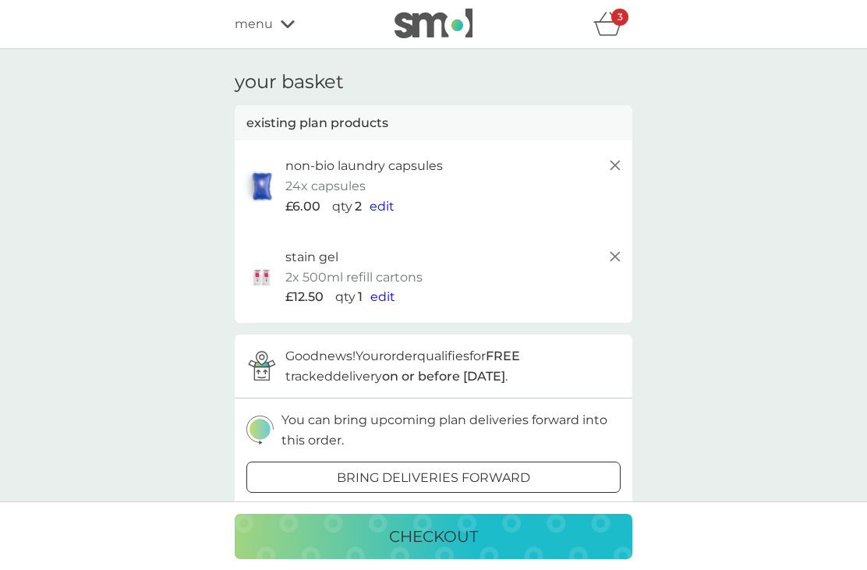
click at [413, 473] on div at bounding box center [414, 477] width 9 height 9
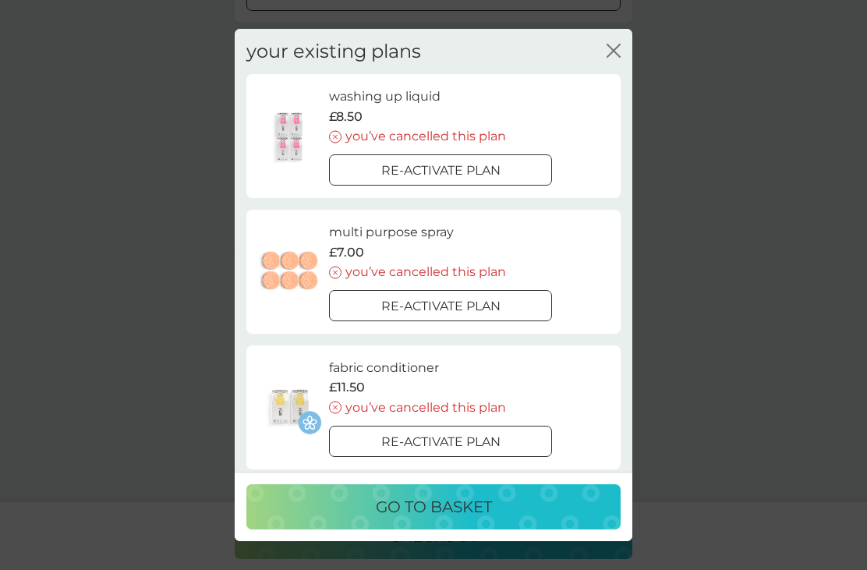
click at [618, 52] on icon "close" at bounding box center [614, 51] width 14 height 14
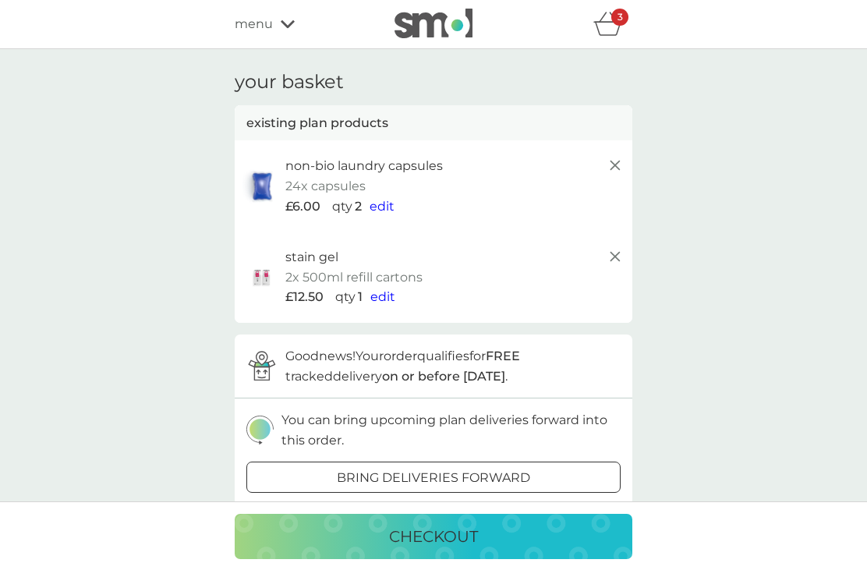
click at [611, 261] on icon at bounding box center [615, 256] width 19 height 19
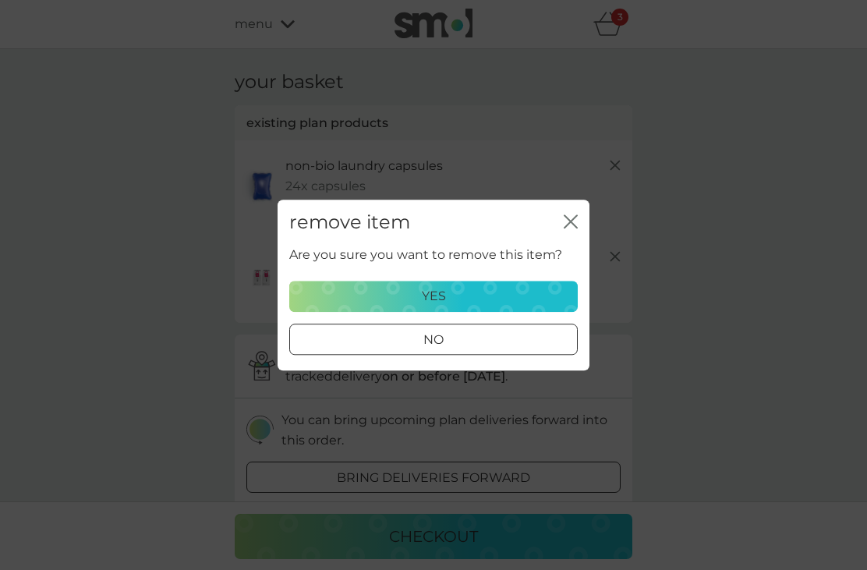
click at [431, 292] on p "yes" at bounding box center [434, 296] width 24 height 20
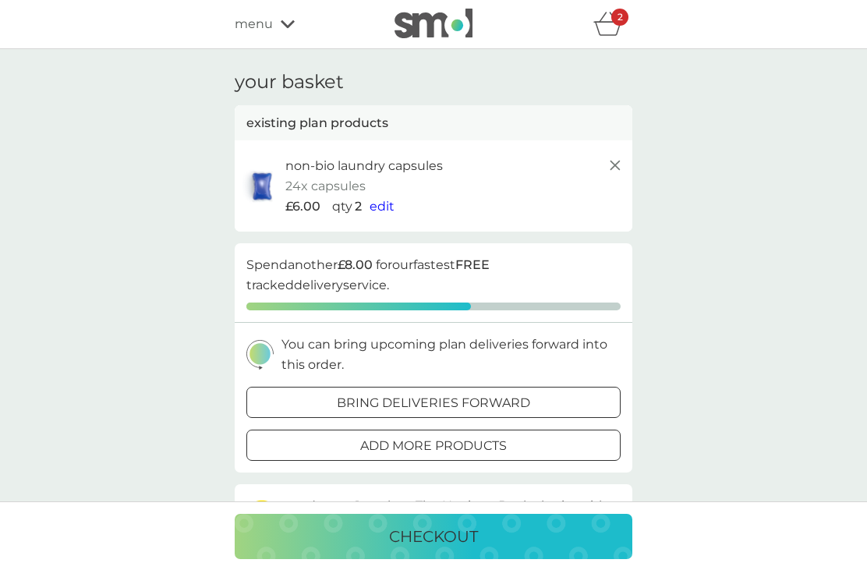
click at [612, 166] on icon at bounding box center [615, 165] width 19 height 19
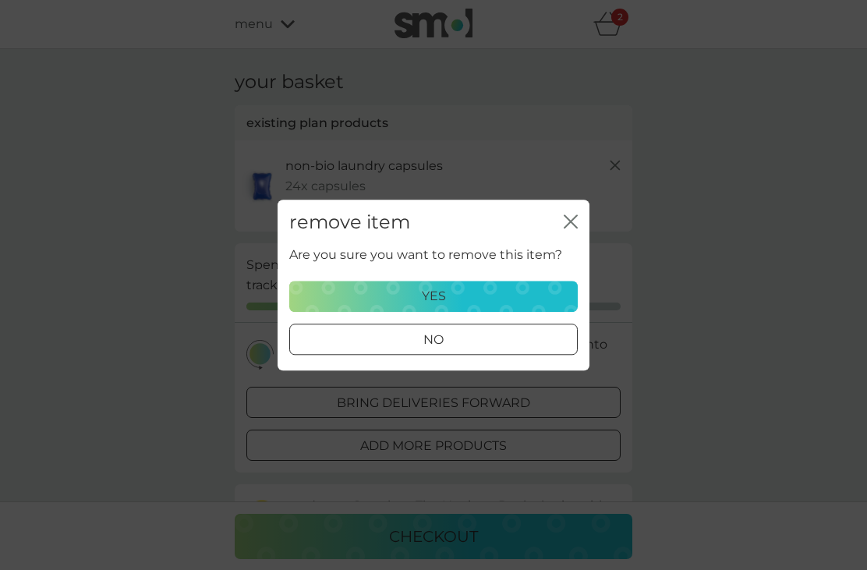
click at [466, 292] on div "yes" at bounding box center [433, 296] width 268 height 20
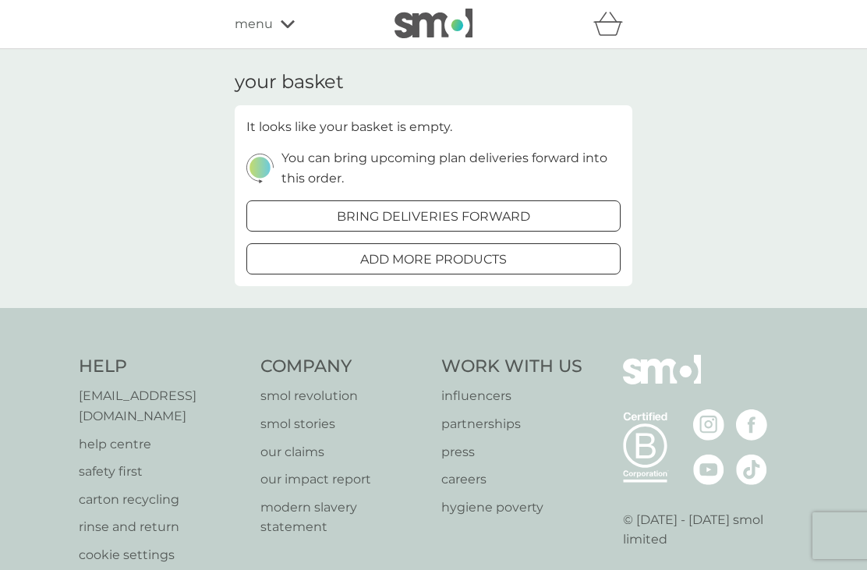
click at [281, 30] on div "menu" at bounding box center [301, 24] width 133 height 20
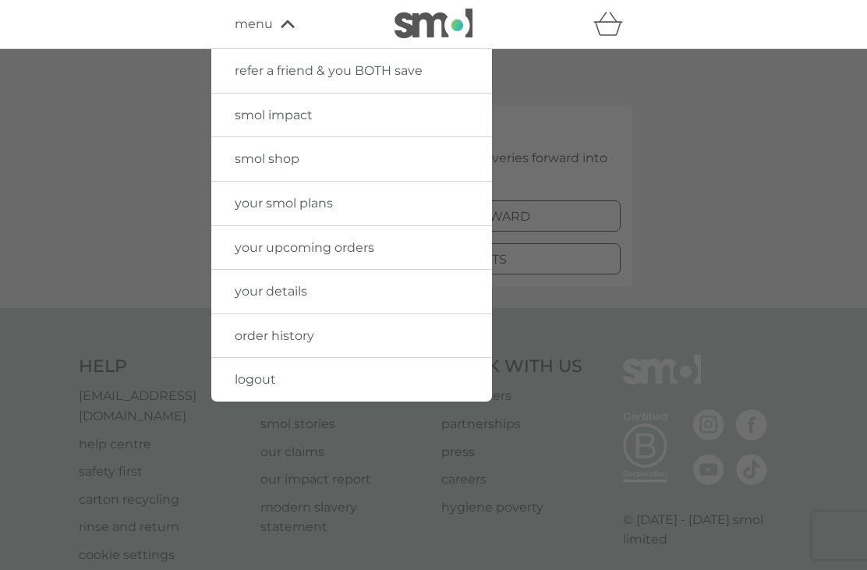
click at [374, 198] on link "your smol plans" at bounding box center [351, 204] width 281 height 44
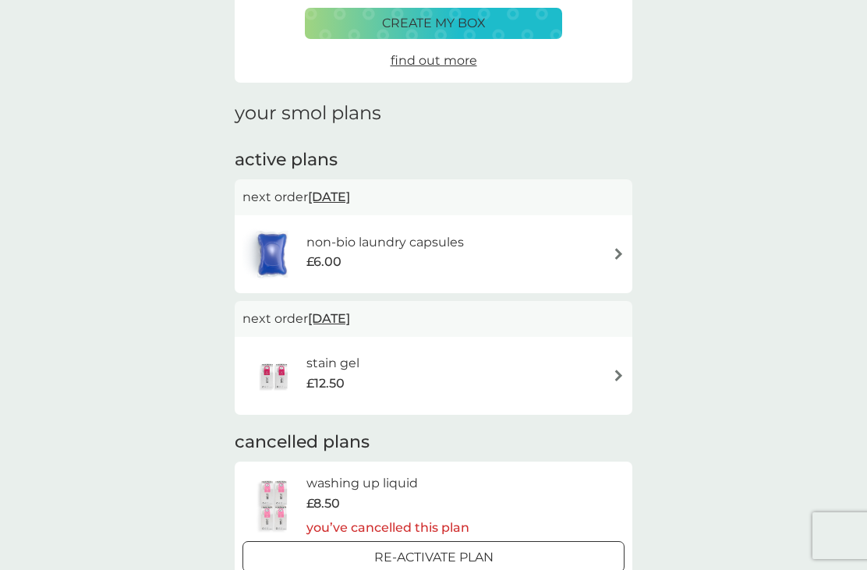
scroll to position [129, 0]
click at [349, 316] on span "14 Oct 2025" at bounding box center [329, 319] width 42 height 30
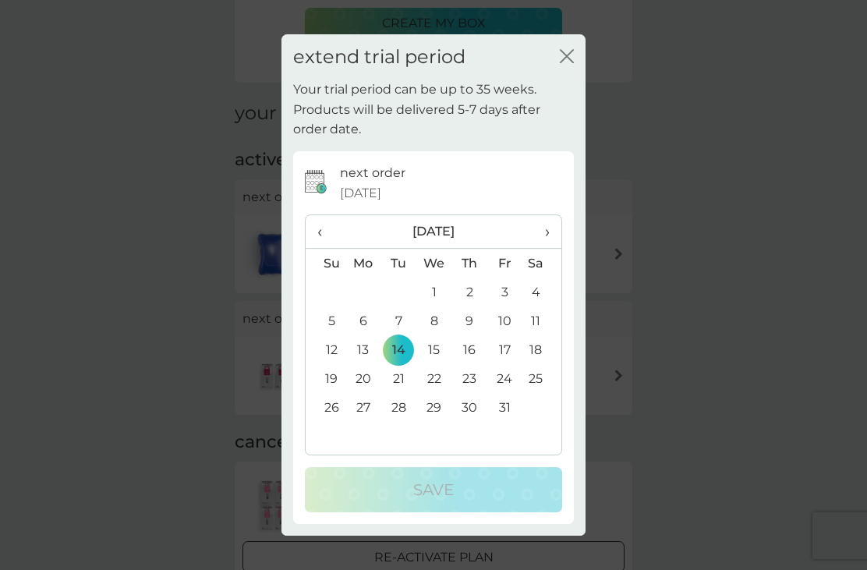
click at [405, 335] on td "7" at bounding box center [398, 321] width 35 height 29
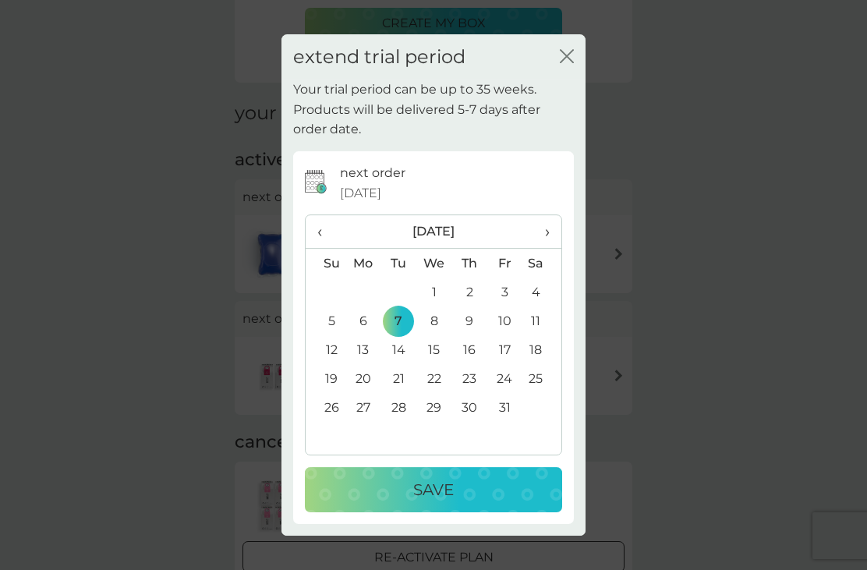
click at [436, 502] on p "Save" at bounding box center [433, 489] width 41 height 25
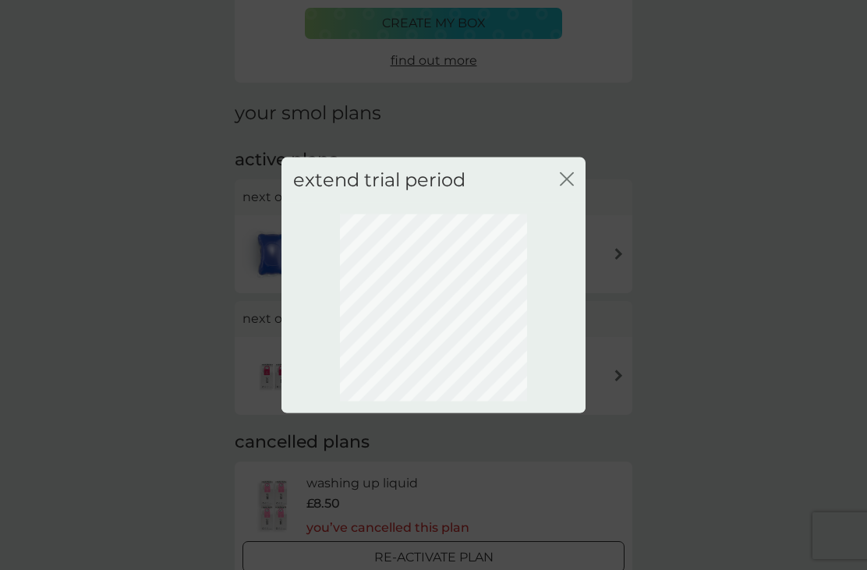
scroll to position [33, 0]
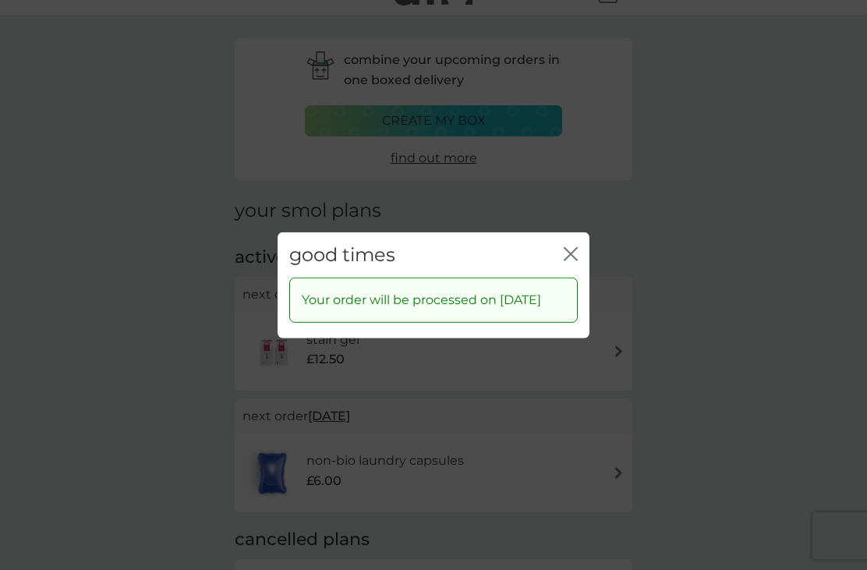
click at [569, 260] on icon "close" at bounding box center [571, 253] width 14 height 14
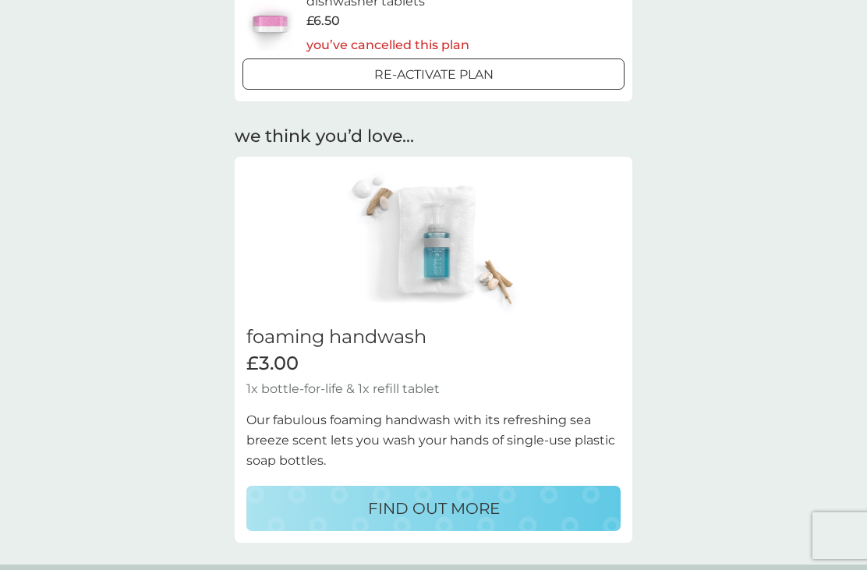
scroll to position [1002, 0]
click at [455, 497] on p "FIND OUT MORE" at bounding box center [434, 509] width 132 height 25
select select "119"
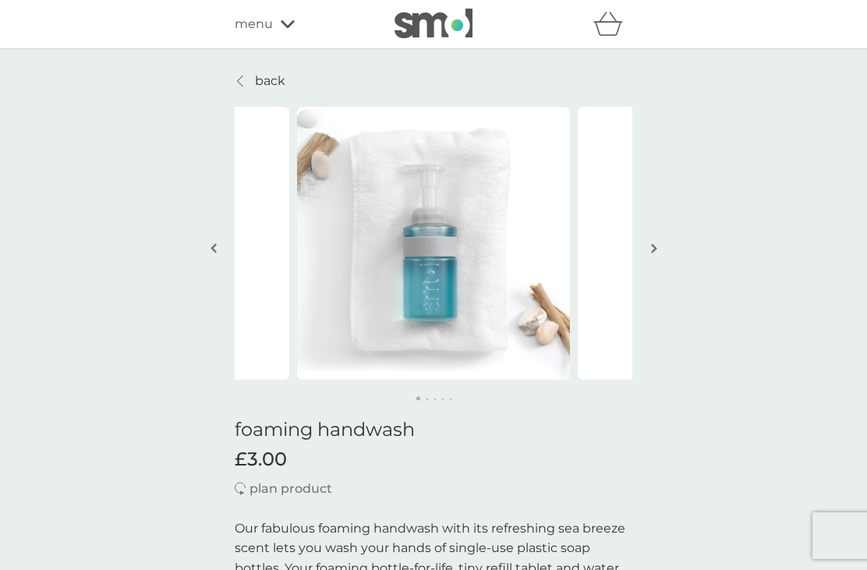
click at [258, 71] on p "back" at bounding box center [270, 81] width 30 height 20
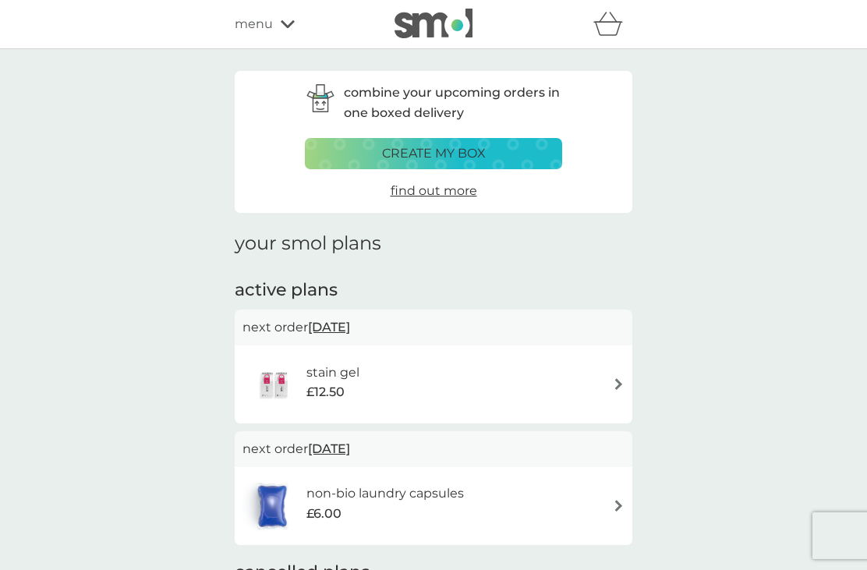
click at [291, 25] on icon at bounding box center [288, 24] width 14 height 8
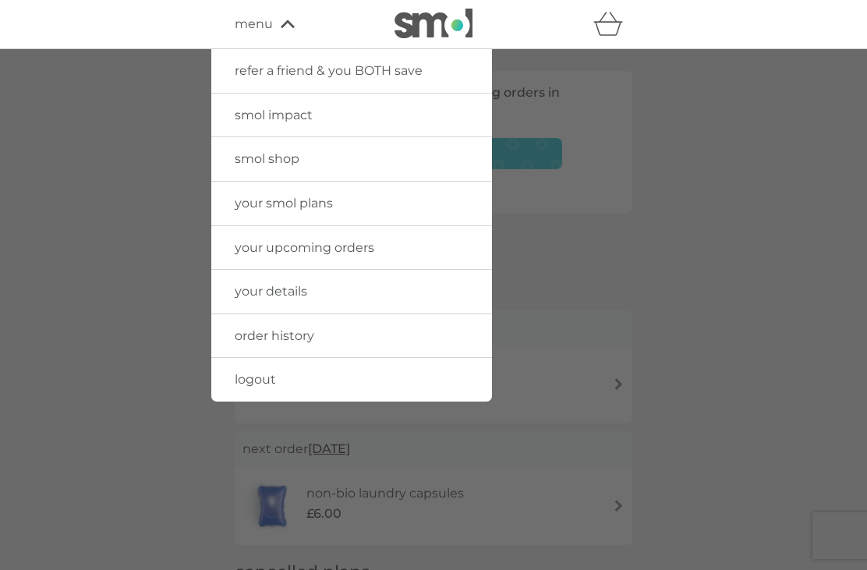
click at [327, 299] on link "your details" at bounding box center [351, 292] width 281 height 44
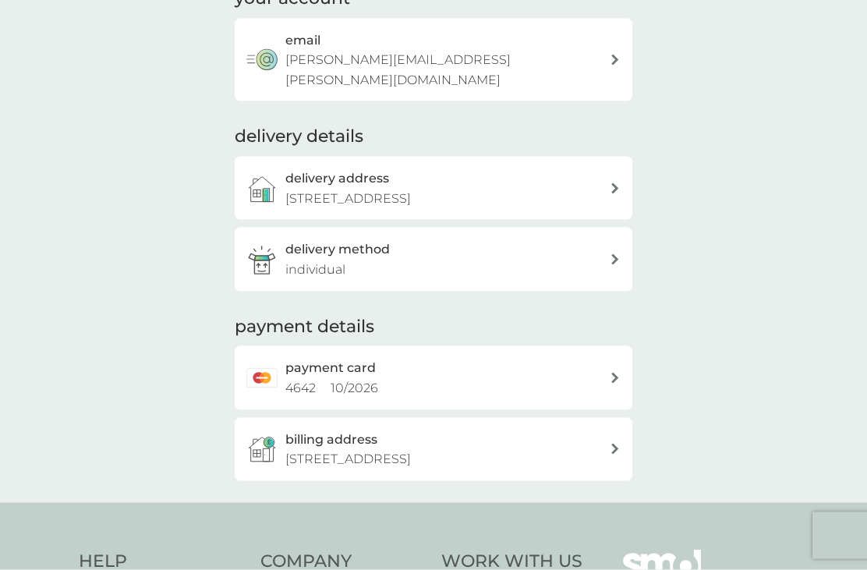
scroll to position [149, 0]
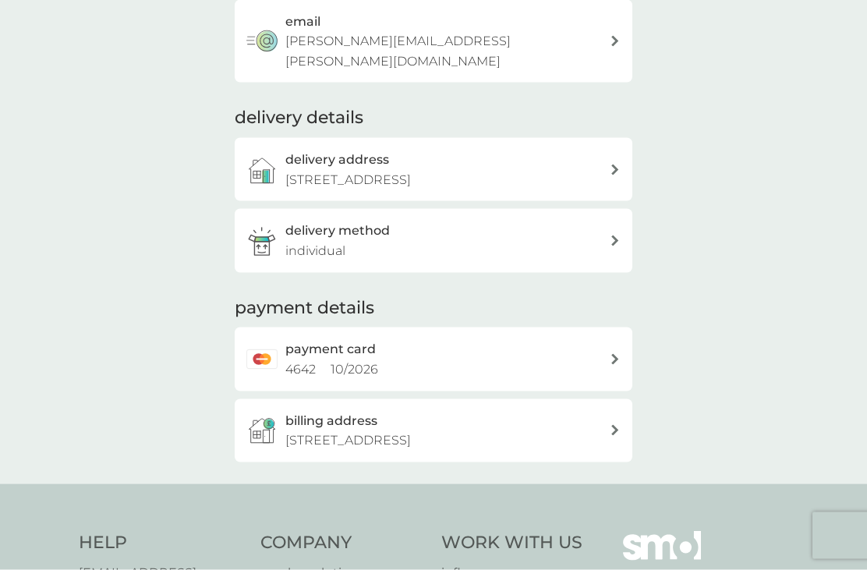
click at [592, 339] on div "payment card 4642 10 / 2026" at bounding box center [447, 359] width 324 height 40
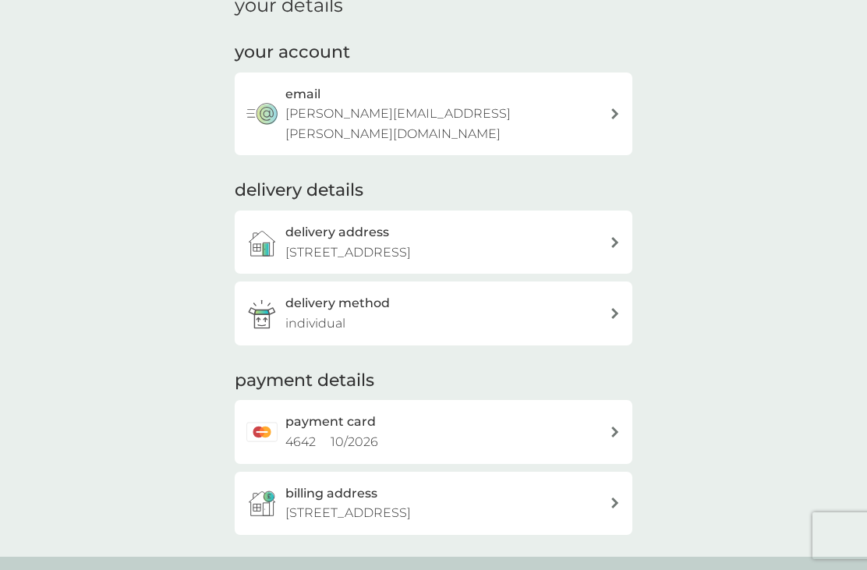
scroll to position [74, 0]
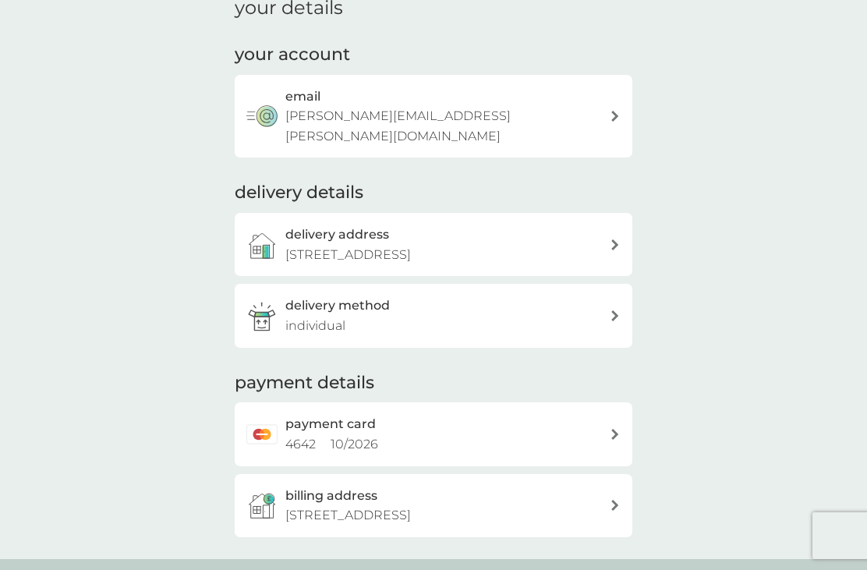
click at [558, 423] on div "payment card 4642 10 / 2026" at bounding box center [447, 434] width 324 height 40
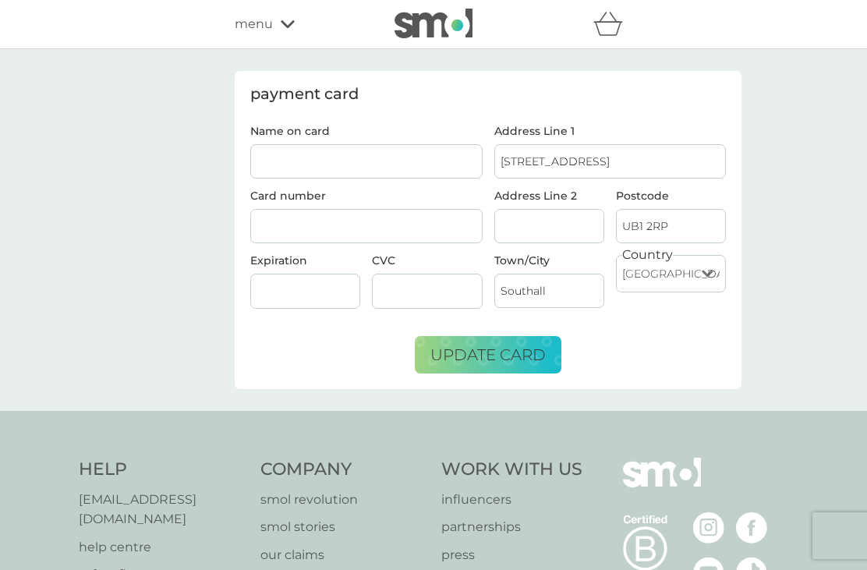
click at [279, 25] on div "menu" at bounding box center [301, 24] width 133 height 20
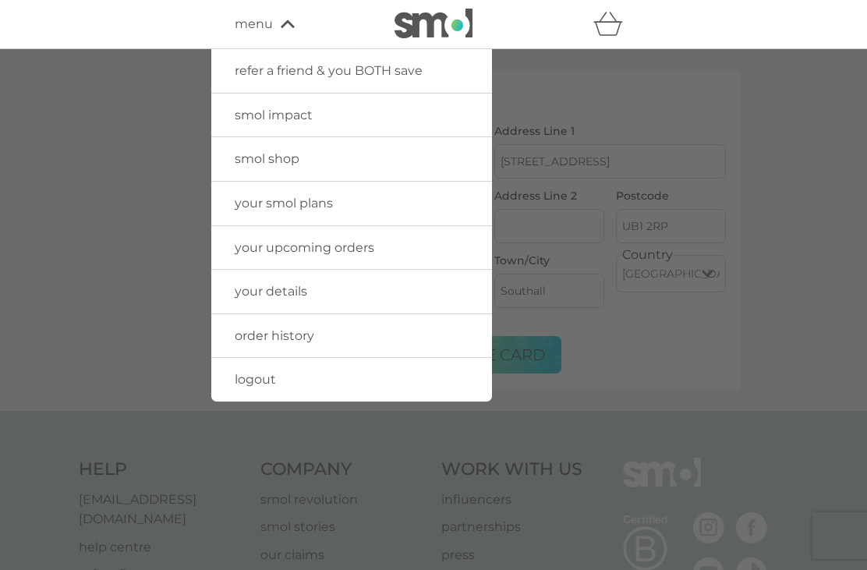
click at [254, 377] on span "logout" at bounding box center [255, 379] width 41 height 15
